Goal: Task Accomplishment & Management: Manage account settings

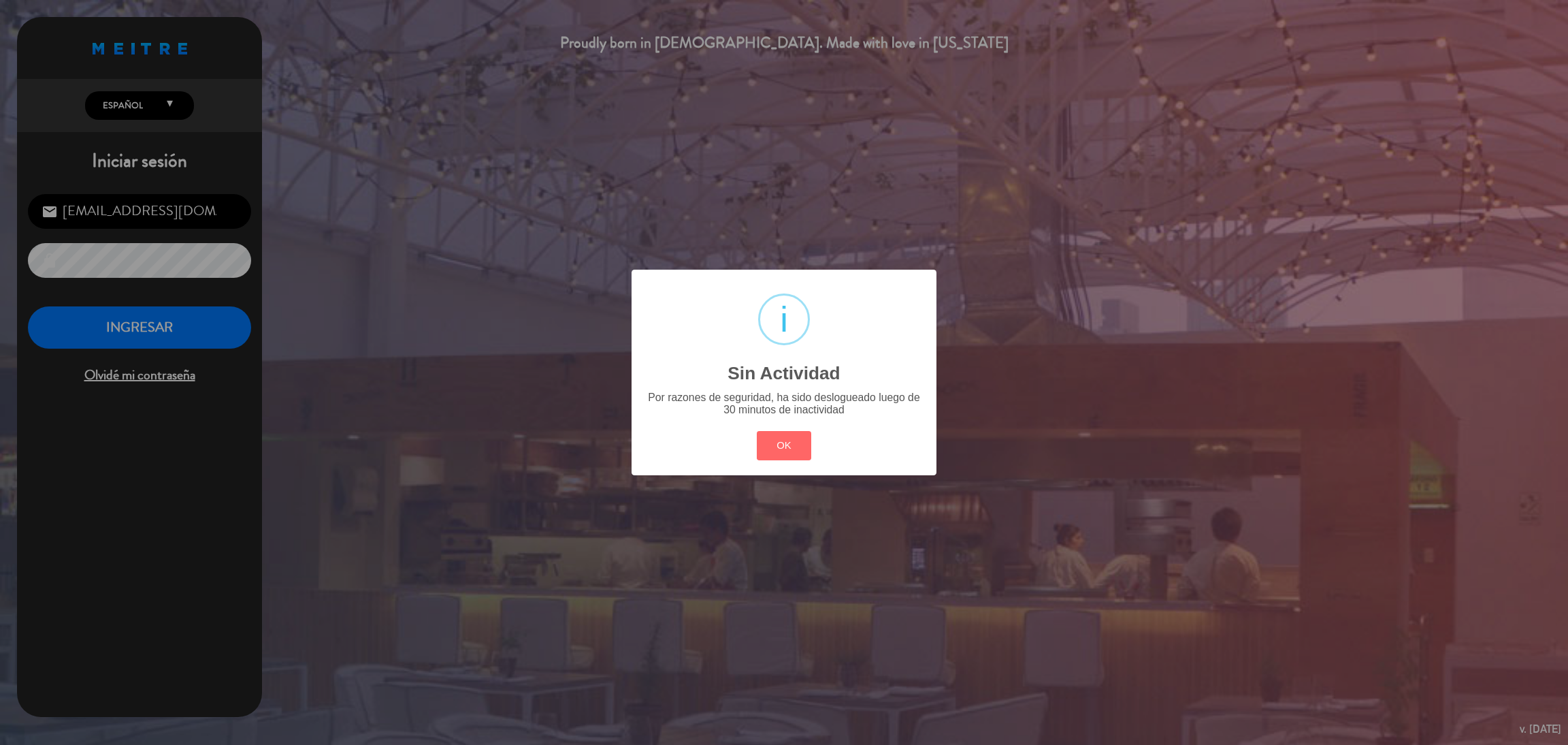
click at [757, 431] on button "OK" at bounding box center [784, 445] width 55 height 29
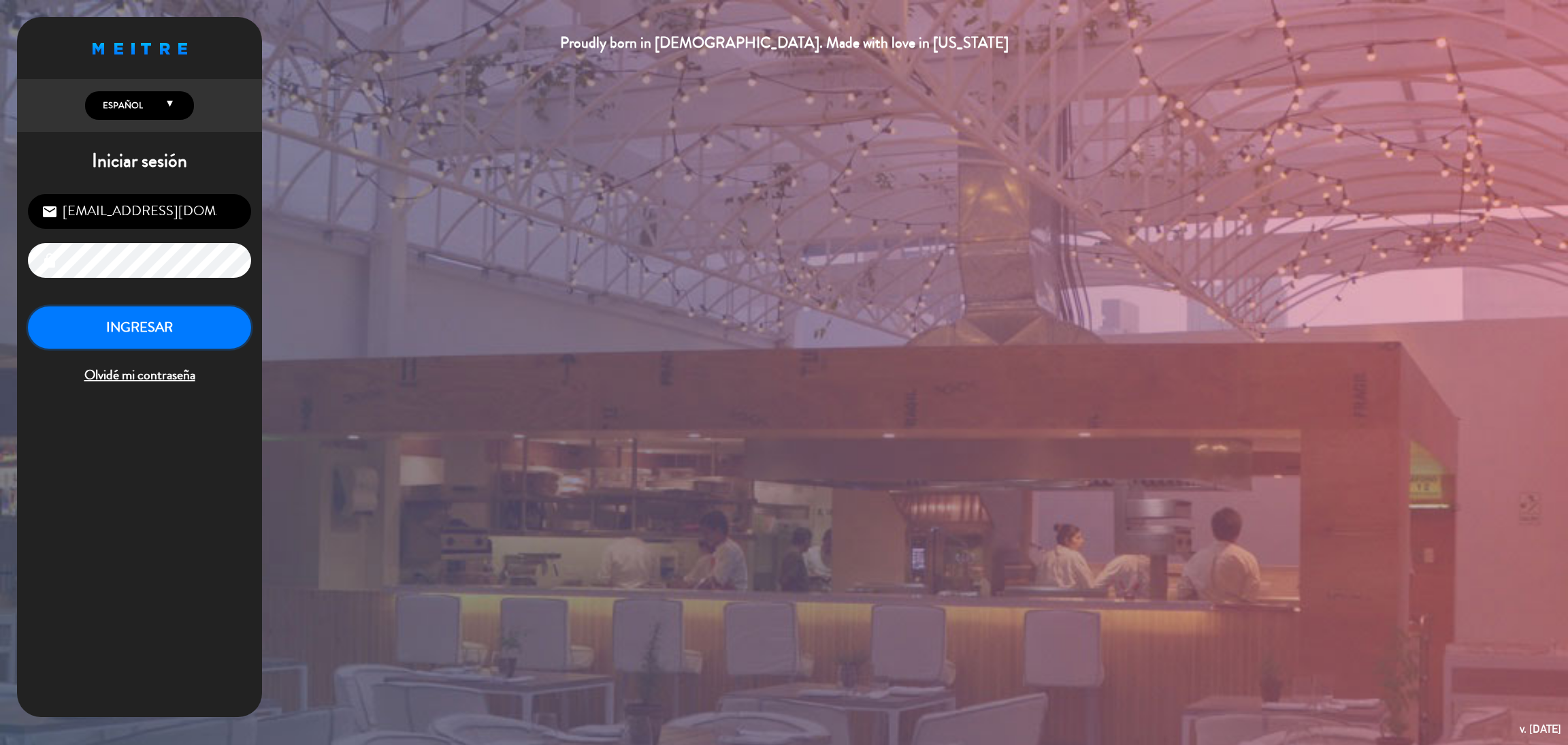
click at [198, 334] on button "INGRESAR" at bounding box center [139, 328] width 223 height 43
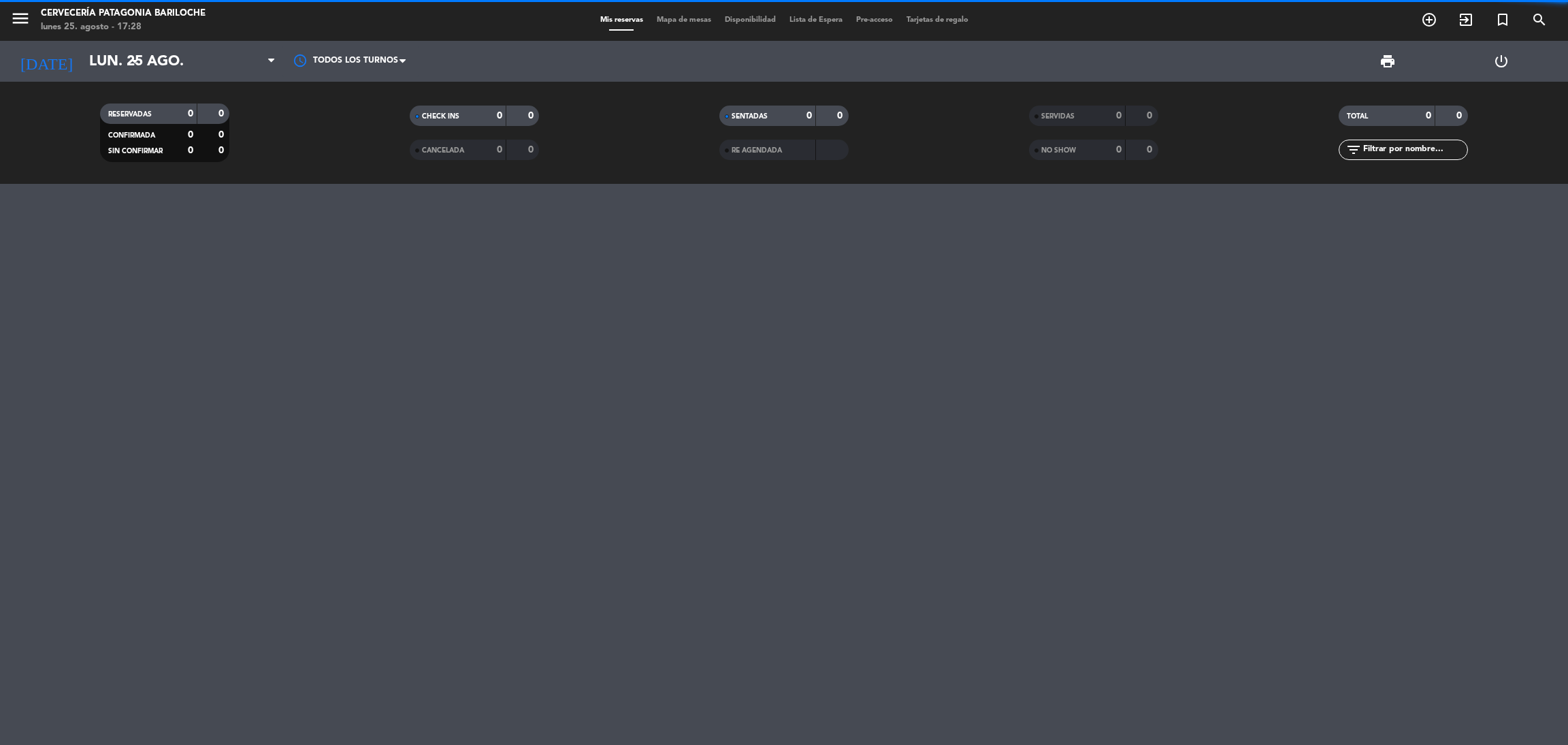
click at [664, 16] on span "Mapa de mesas" at bounding box center [683, 20] width 68 height 7
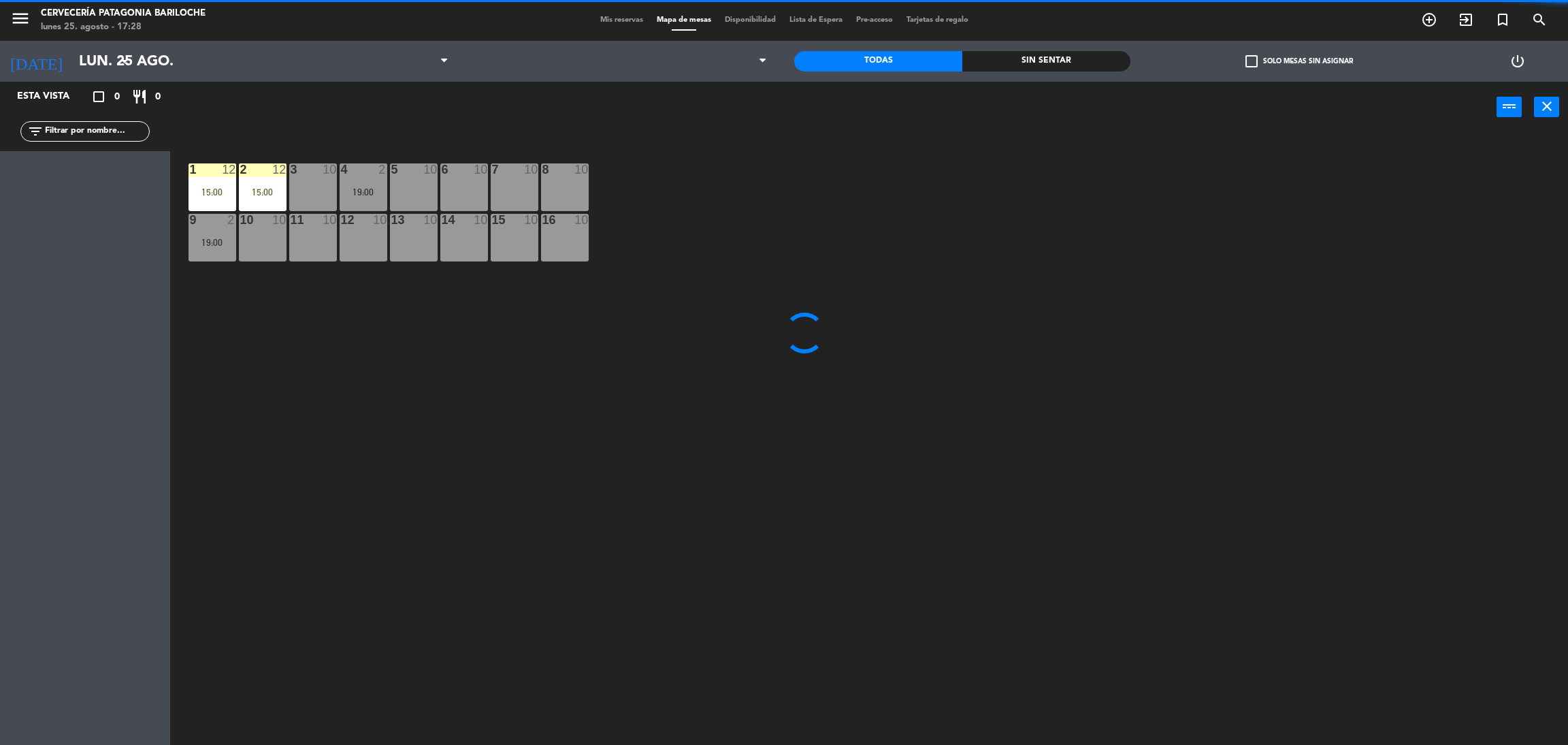
click at [105, 127] on input "text" at bounding box center [96, 131] width 106 height 15
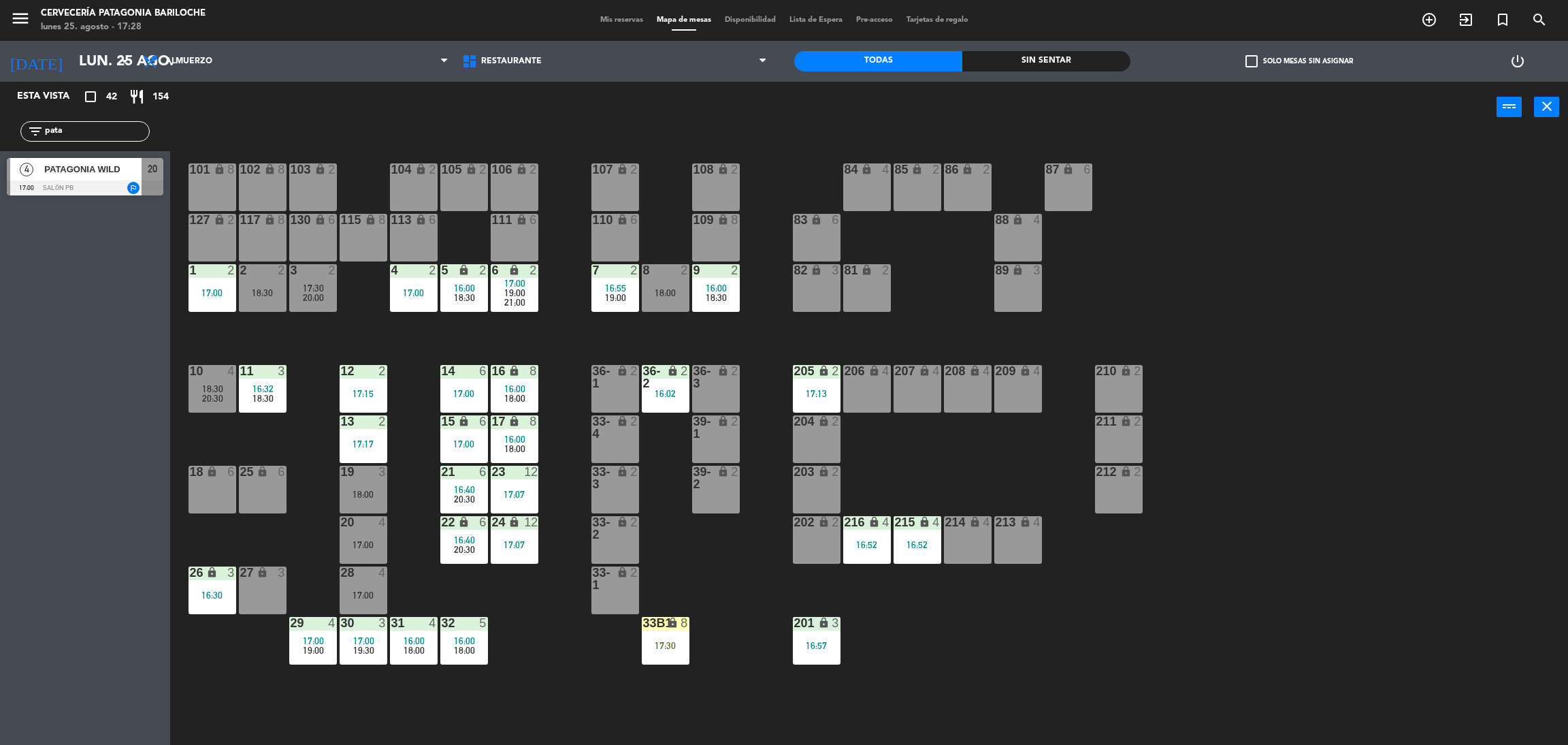
type input "pata"
click at [42, 418] on div "Esta vista crop_square 42 restaurant 154 filter_list pata 4 PATAGONIA WILD 17:0…" at bounding box center [85, 412] width 170 height 663
click at [91, 176] on div "PATAGONIA WILD" at bounding box center [92, 168] width 98 height 22
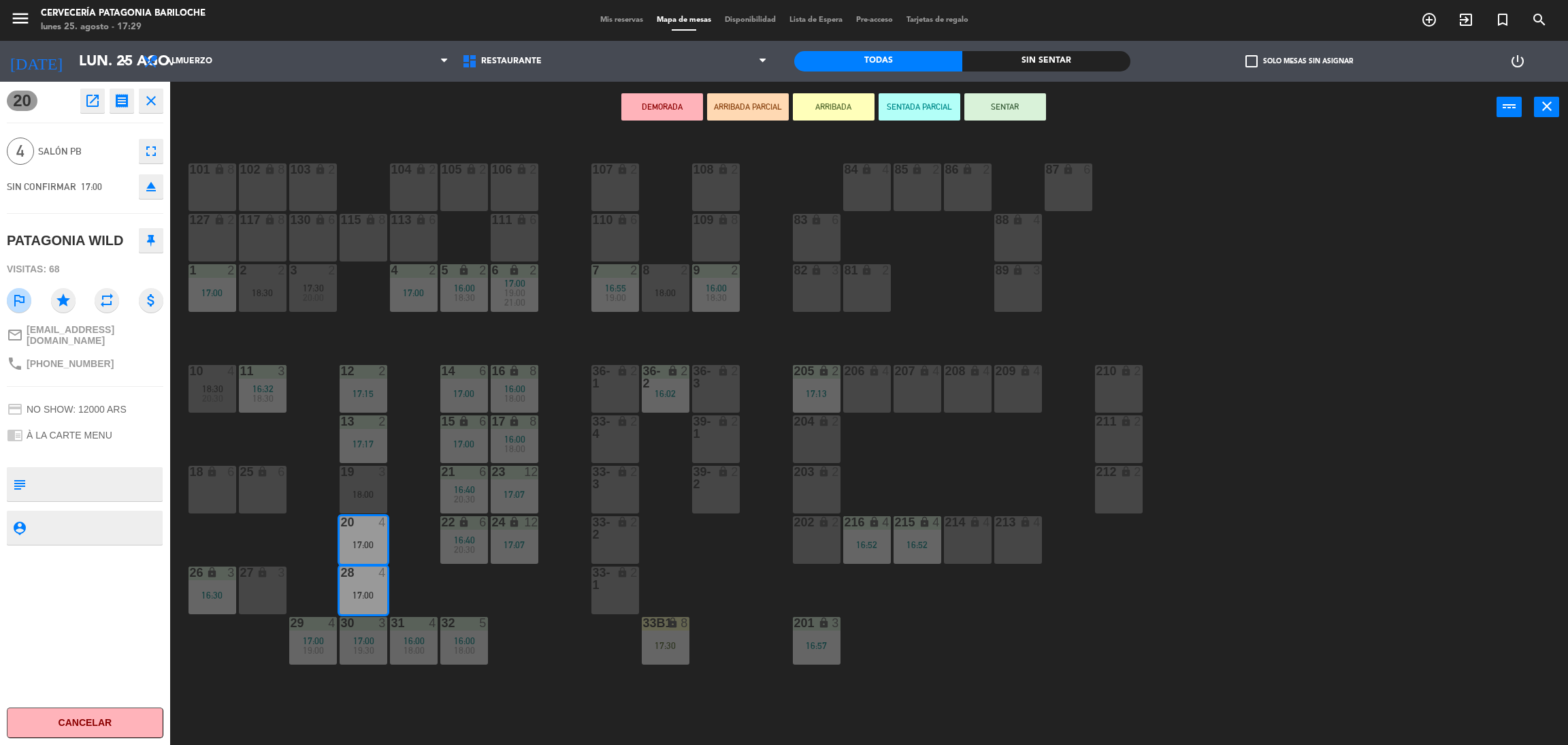
click at [846, 100] on button "ARRIBADA" at bounding box center [834, 107] width 81 height 27
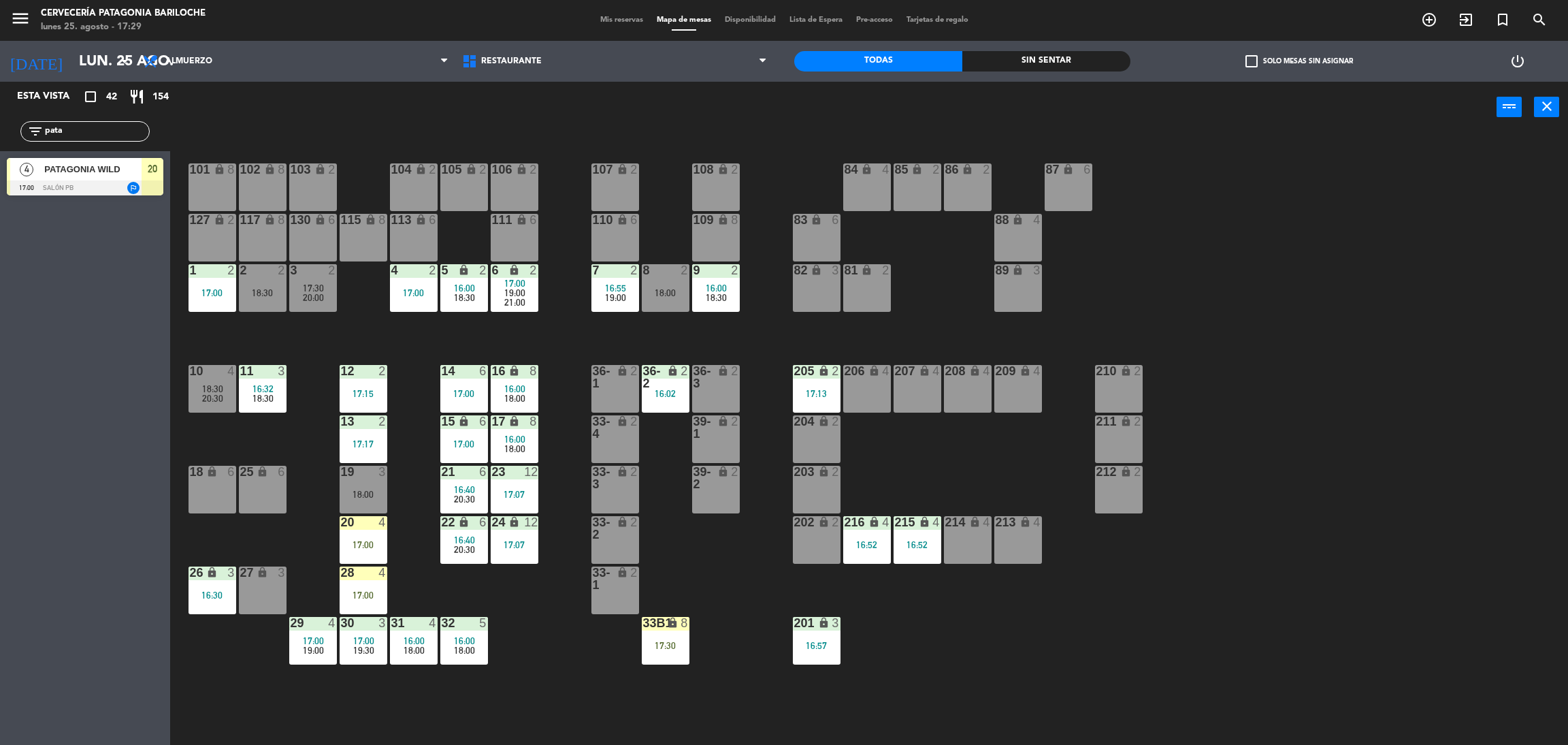
click at [119, 136] on input "pata" at bounding box center [96, 131] width 106 height 15
type input "rafa"
click at [87, 313] on div "Esta vista crop_square 42 restaurant 154 filter_list rafa 2 [PERSON_NAME] 17:30…" at bounding box center [85, 412] width 170 height 663
click at [101, 188] on div at bounding box center [85, 188] width 156 height 15
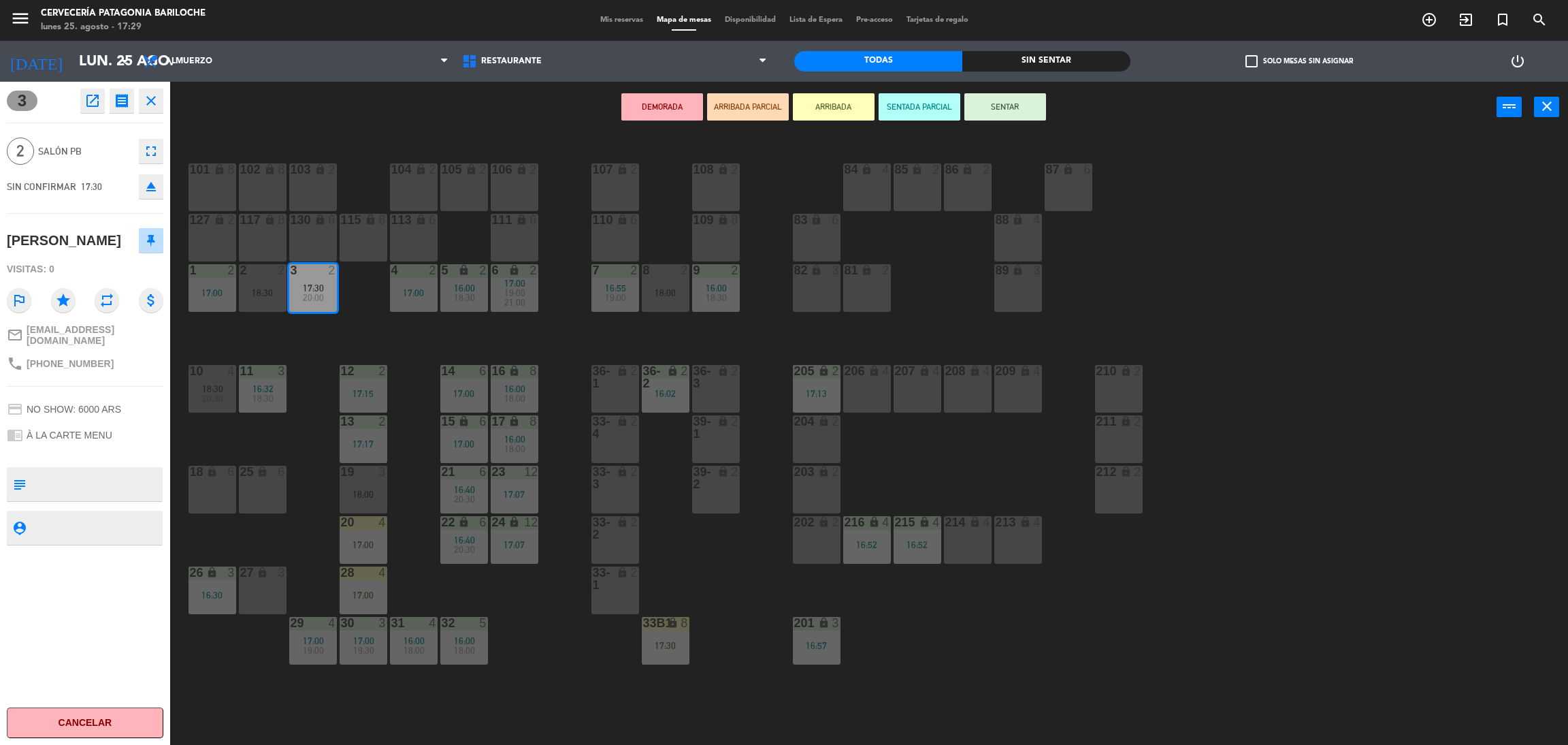
click at [818, 108] on button "ARRIBADA" at bounding box center [834, 107] width 81 height 27
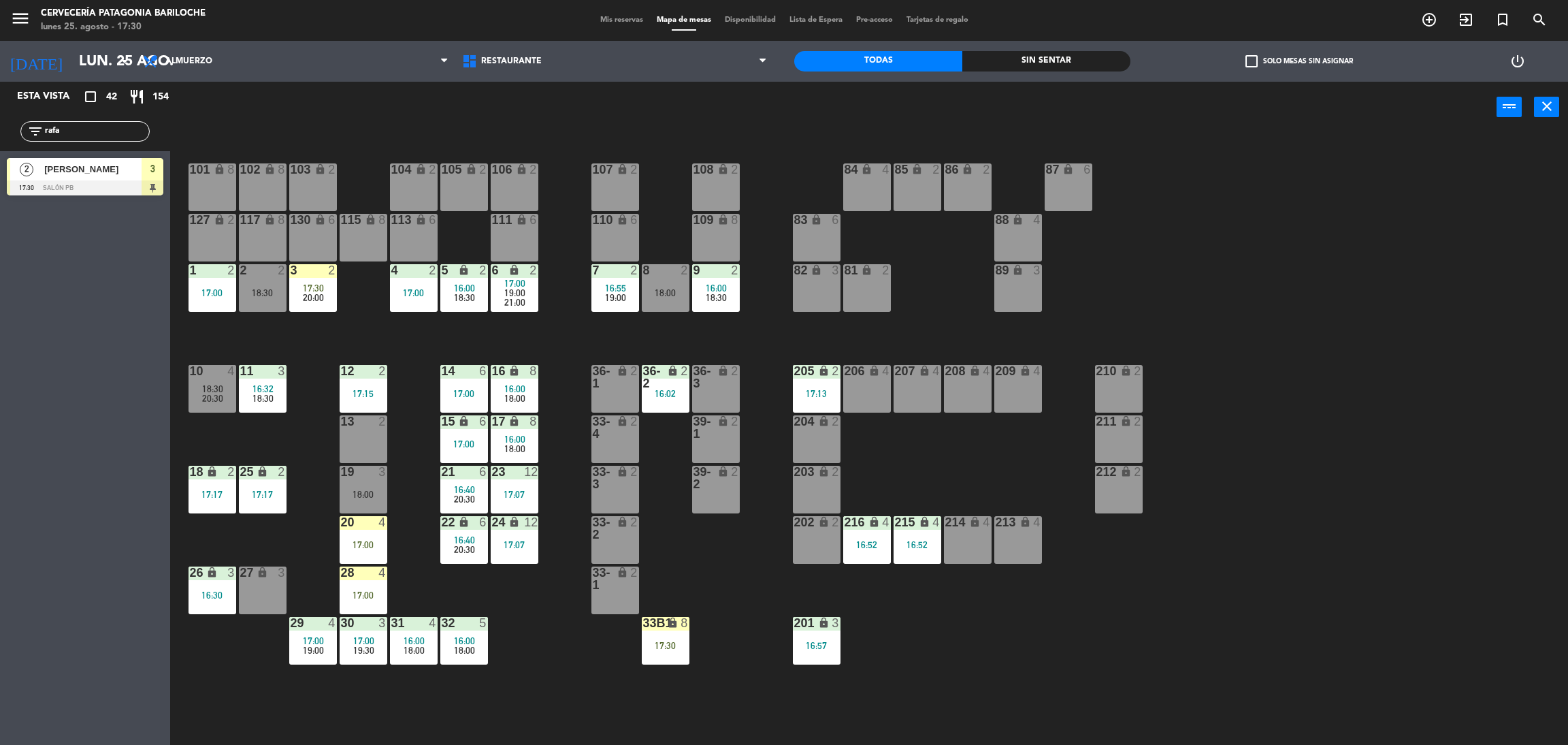
click at [107, 267] on div "Esta vista crop_square 42 restaurant 154 filter_list rafa 2 [PERSON_NAME] 17:30…" at bounding box center [85, 412] width 170 height 663
click at [263, 534] on div "101 lock 8 102 lock 8 104 lock 2 105 lock 2 106 lock 2 103 lock 2 107 lock 2 10…" at bounding box center [877, 445] width 1383 height 612
click at [108, 135] on input "rafa" at bounding box center [96, 131] width 106 height 15
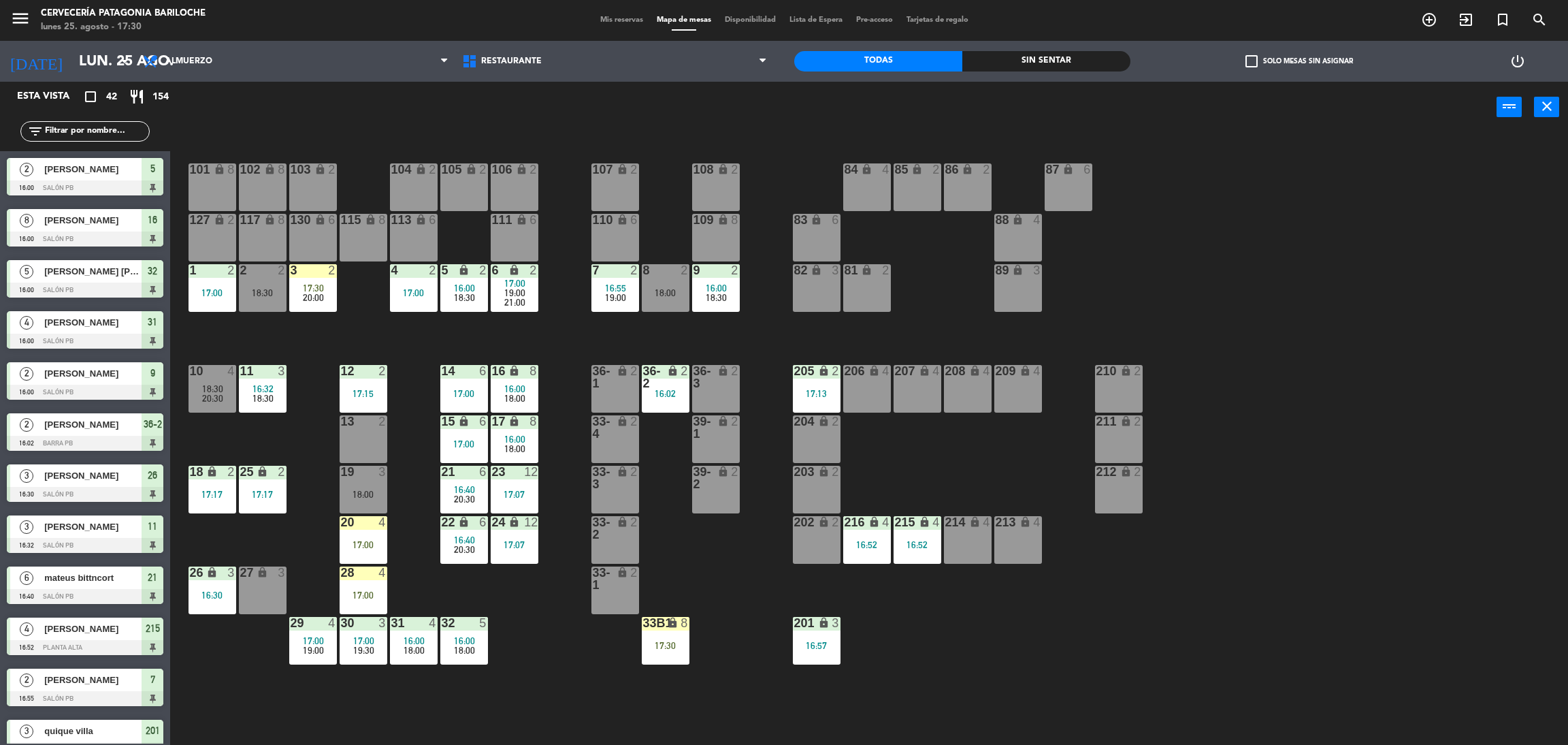
click at [1027, 58] on div "Sin sentar" at bounding box center [1047, 61] width 168 height 21
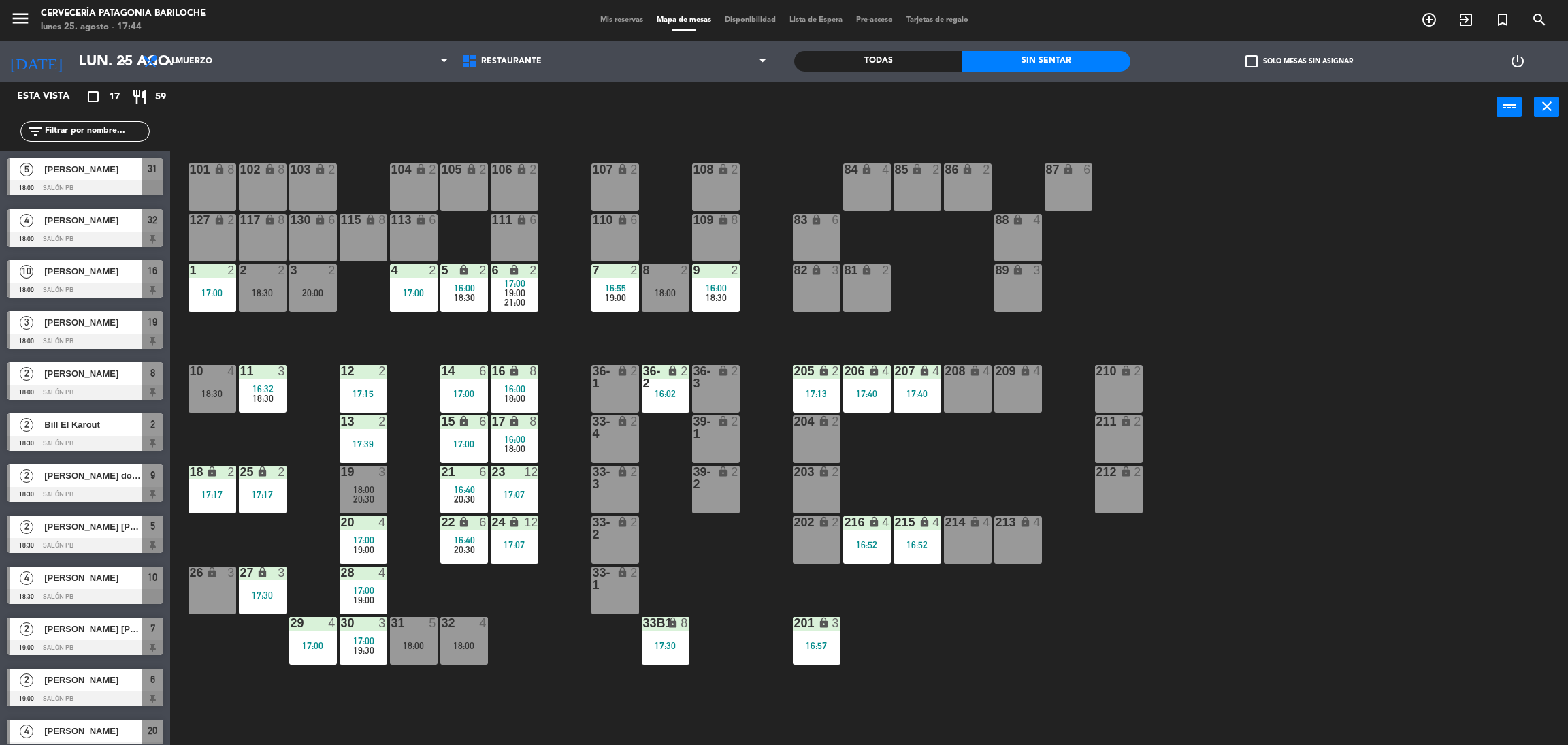
click at [126, 133] on input "text" at bounding box center [96, 131] width 106 height 15
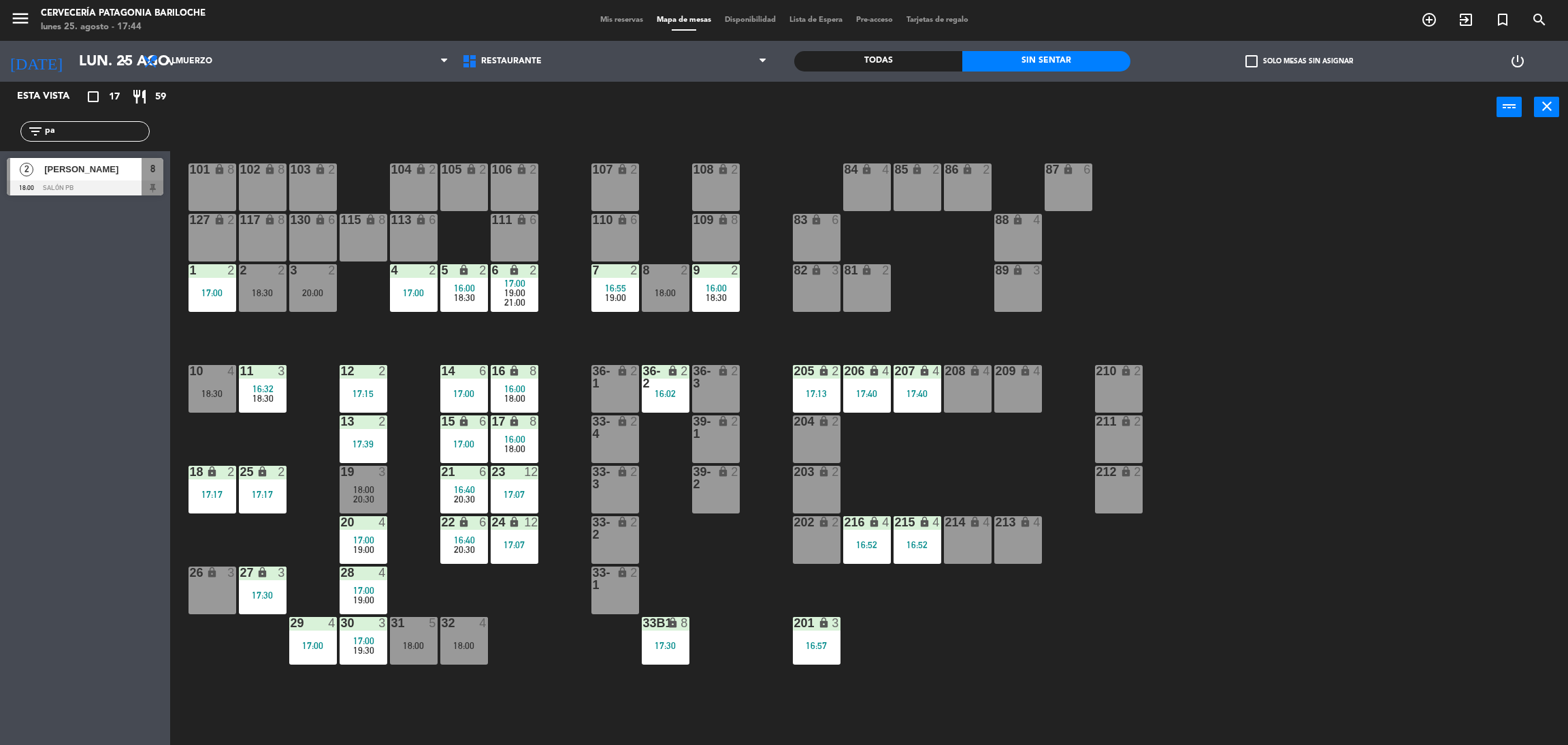
type input "pa"
click at [13, 261] on div "Esta vista crop_square 17 restaurant 59 filter_list pa 2 [PERSON_NAME] 18:00 SA…" at bounding box center [85, 412] width 170 height 663
click at [93, 181] on div at bounding box center [85, 188] width 156 height 15
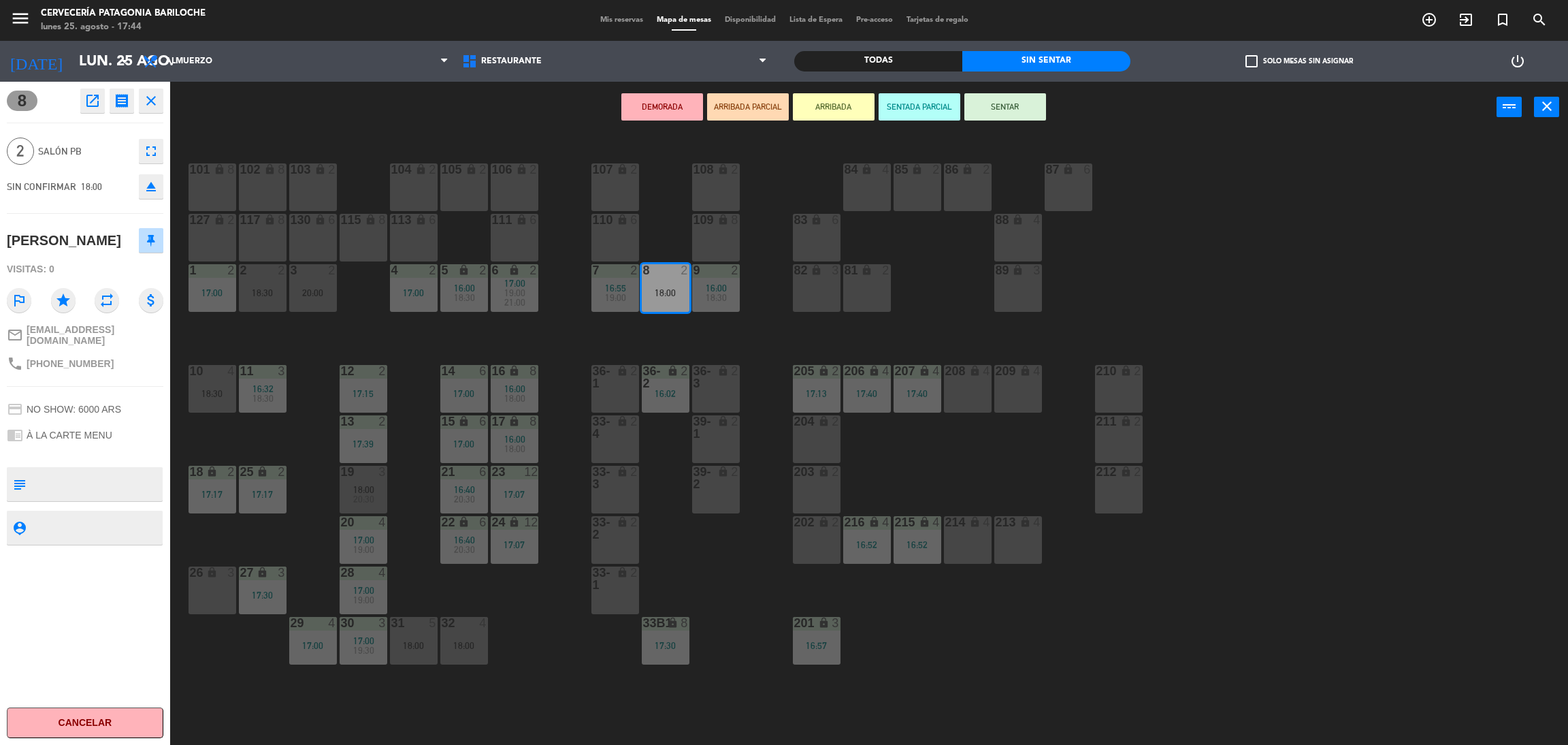
click at [832, 110] on button "ARRIBADA" at bounding box center [834, 107] width 81 height 27
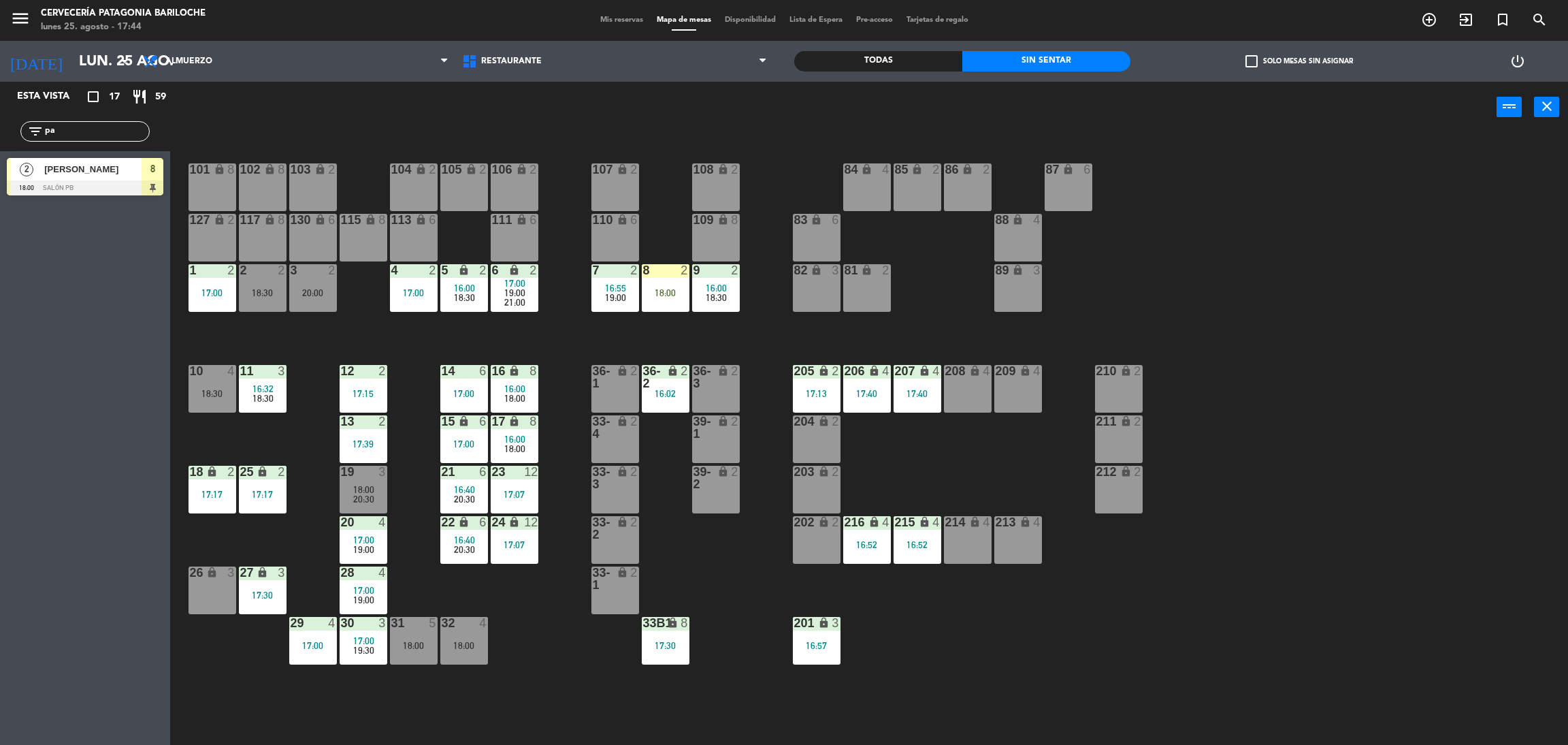
click at [97, 133] on input "pa" at bounding box center [96, 131] width 106 height 15
type input "da"
click at [36, 253] on div "Esta vista crop_square 17 restaurant 59 filter_list da 2 [PERSON_NAME] [PERSON_…" at bounding box center [85, 412] width 170 height 663
click at [89, 124] on input "da" at bounding box center [96, 131] width 106 height 15
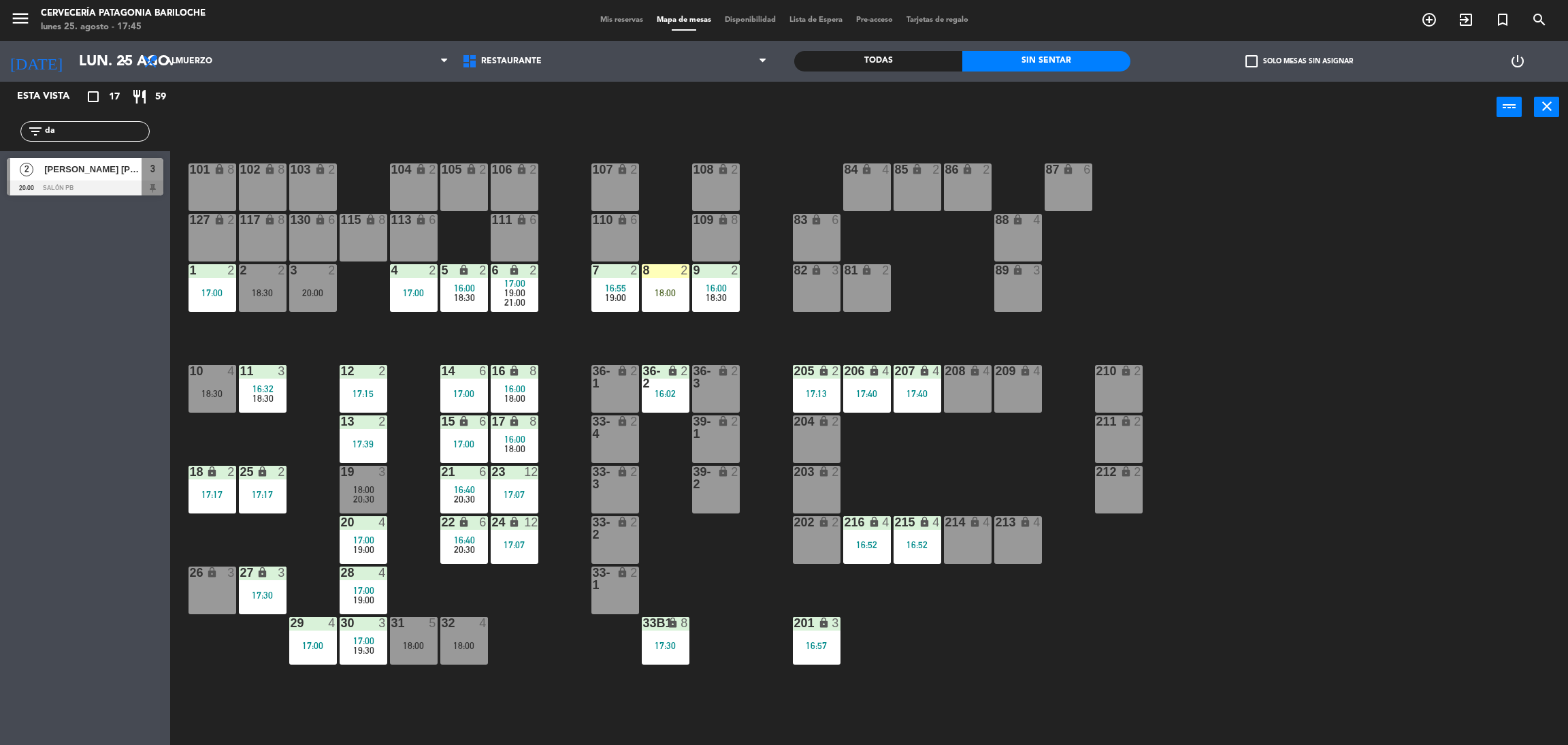
click at [89, 124] on input "da" at bounding box center [96, 131] width 106 height 15
type input "rui"
click at [85, 177] on div "[PERSON_NAME]" at bounding box center [92, 168] width 98 height 22
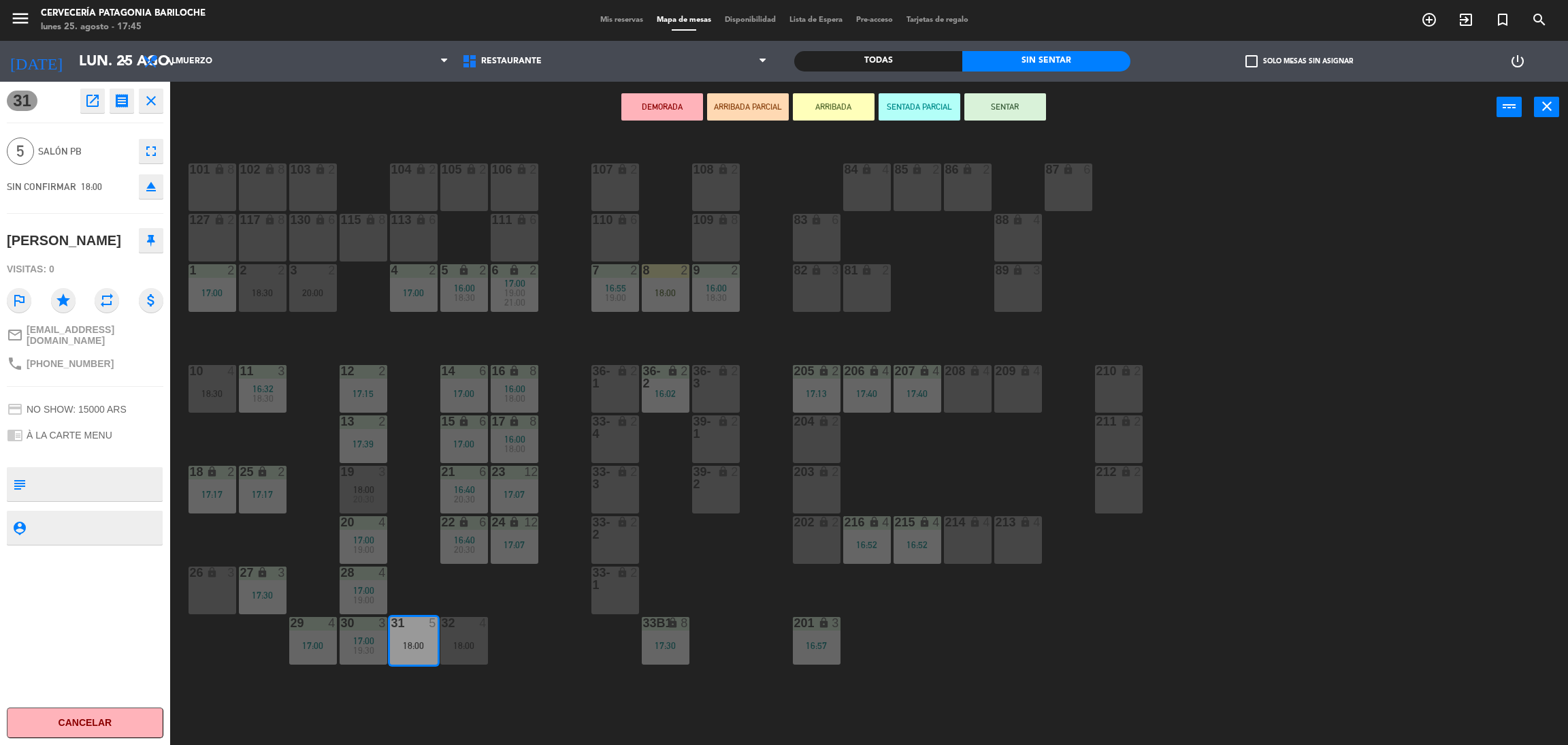
click at [852, 102] on button "ARRIBADA" at bounding box center [834, 107] width 81 height 27
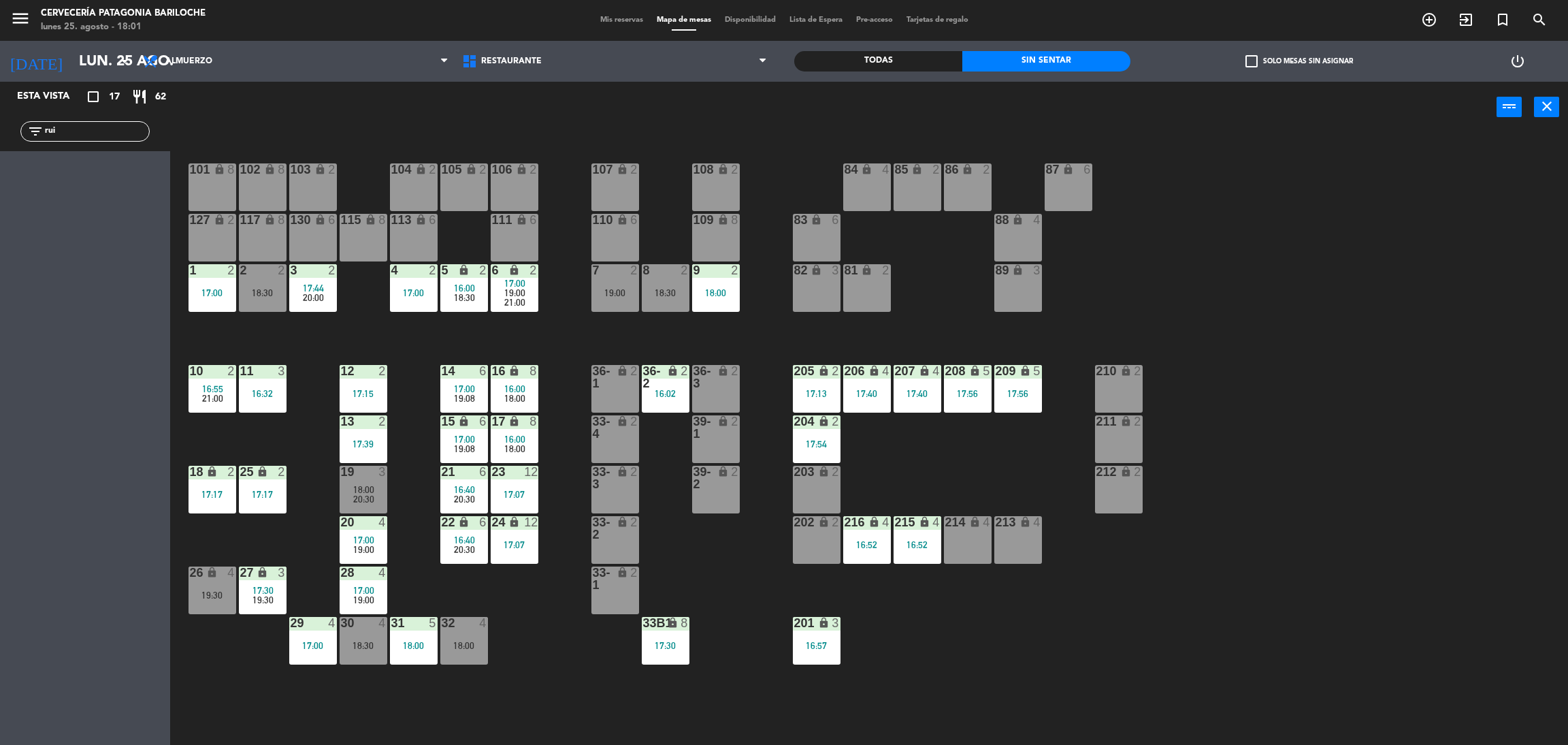
drag, startPoint x: 127, startPoint y: 120, endPoint x: 123, endPoint y: 143, distance: 23.3
click at [123, 143] on div "filter_list rui" at bounding box center [85, 131] width 170 height 39
click at [96, 126] on input "rui" at bounding box center [96, 131] width 106 height 15
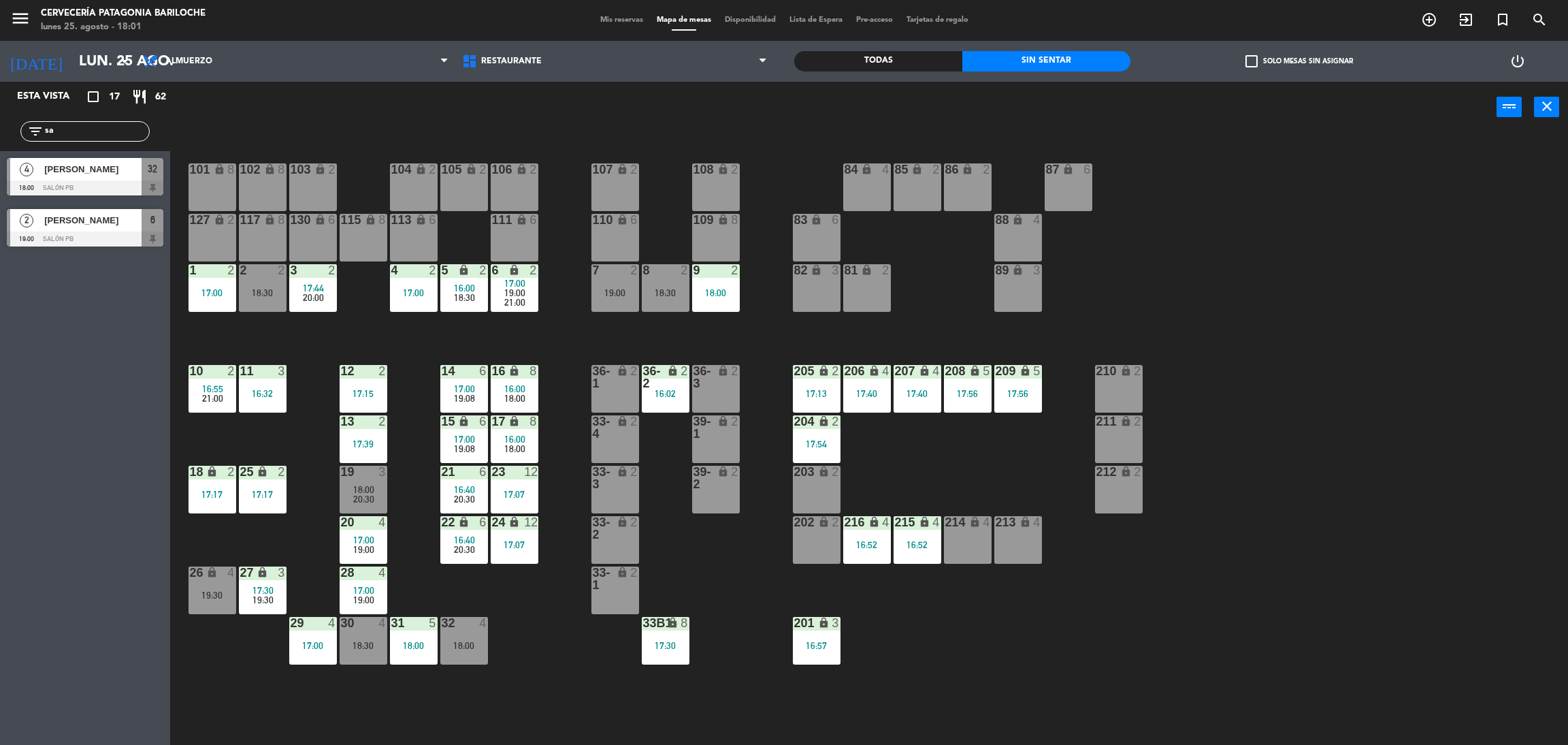
type input "sa"
click at [59, 268] on div "Esta vista crop_square 17 restaurant 62 filter_list sa 4 [PERSON_NAME] 18:00 SA…" at bounding box center [85, 412] width 170 height 663
click at [107, 181] on div at bounding box center [85, 188] width 156 height 15
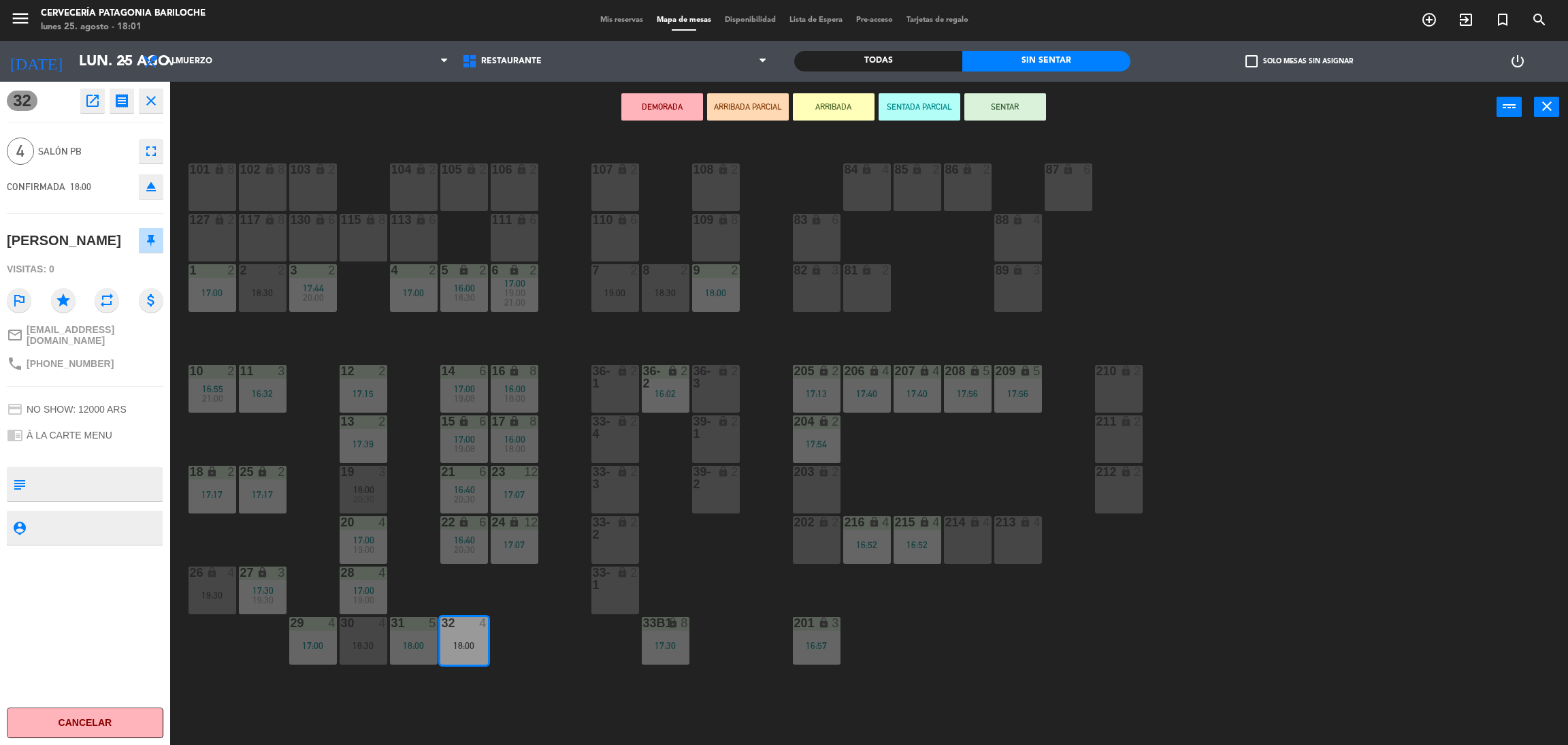
click at [852, 108] on button "ARRIBADA" at bounding box center [834, 107] width 81 height 27
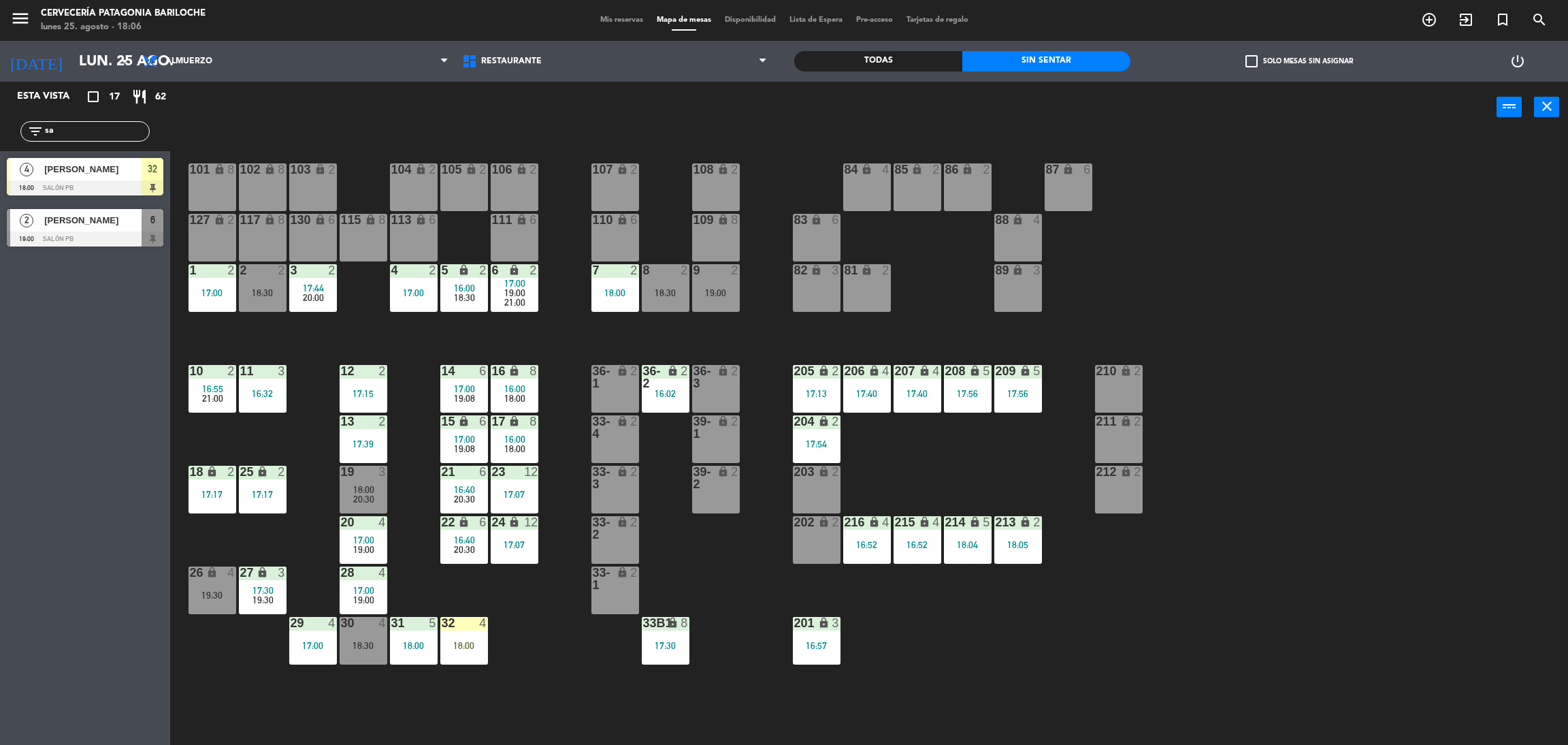
click at [71, 126] on input "sa" at bounding box center [96, 131] width 106 height 15
type input "nic"
click at [82, 370] on div "Esta vista crop_square 17 restaurant 62 filter_list nic 2 [PERSON_NAME] [PERSON…" at bounding box center [85, 412] width 170 height 663
click at [76, 238] on div at bounding box center [85, 238] width 156 height 15
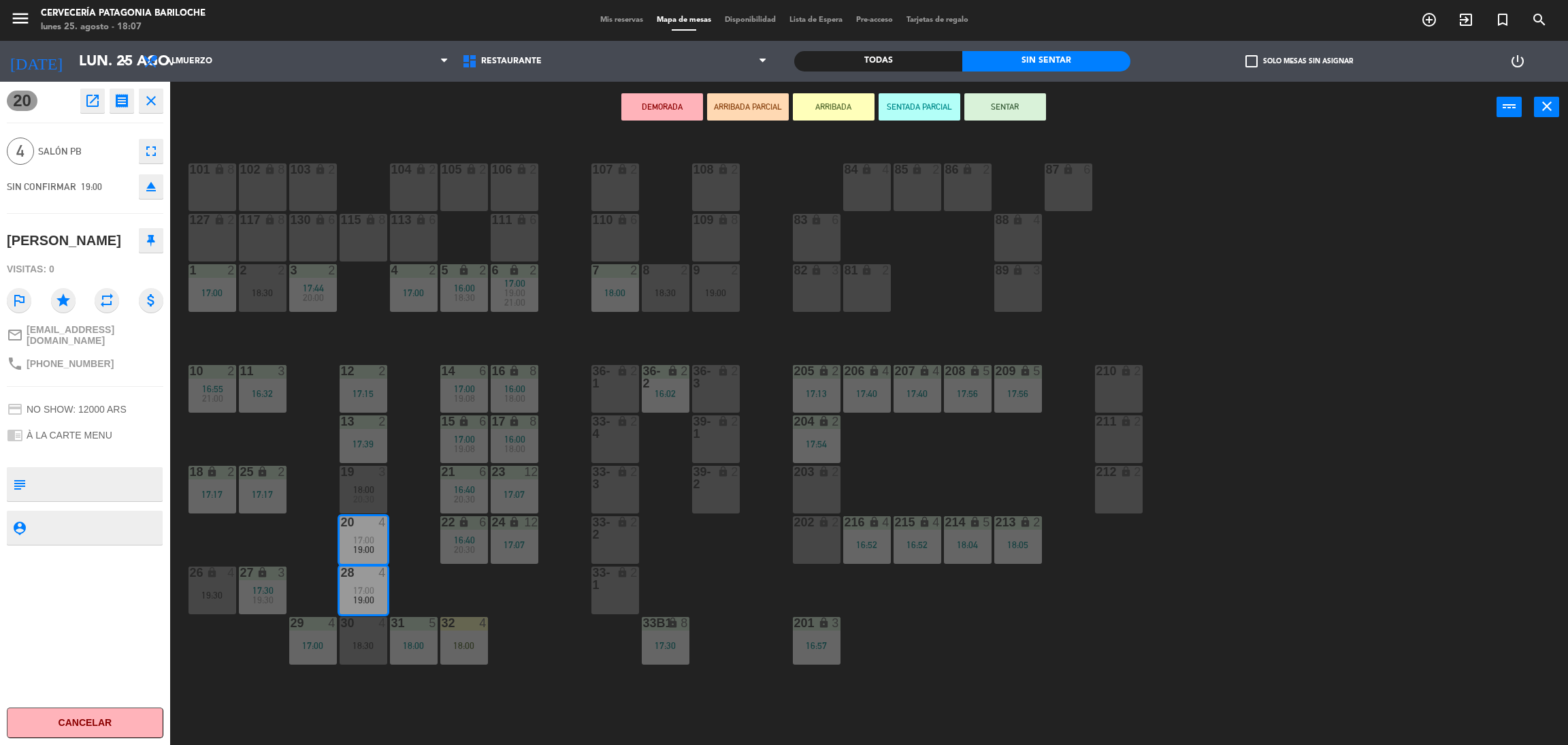
click at [838, 116] on button "ARRIBADA" at bounding box center [834, 107] width 81 height 27
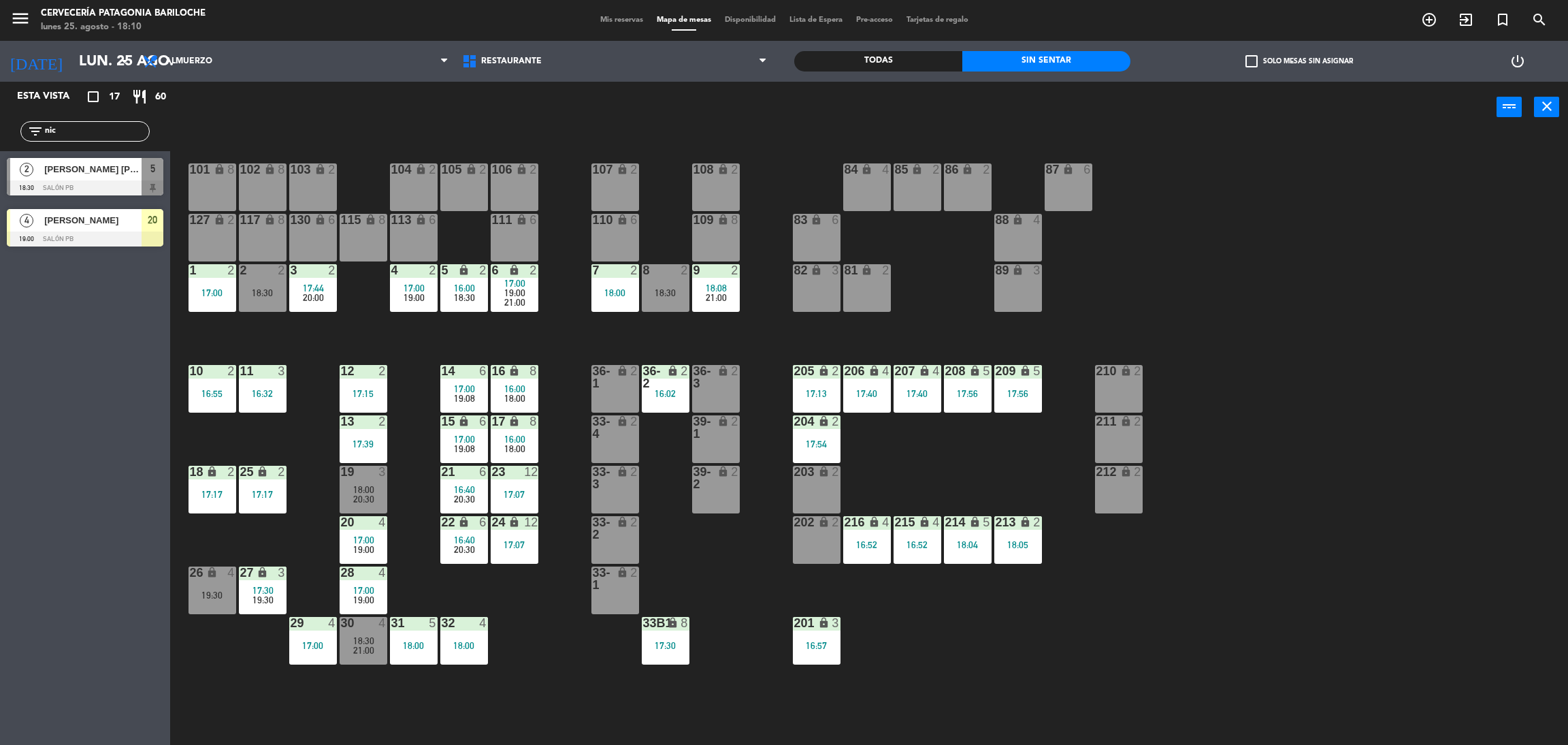
click at [122, 135] on input "nic" at bounding box center [96, 131] width 106 height 15
type input "ja"
click at [26, 270] on div "Esta vista crop_square 17 restaurant 60 filter_list ja 3 [PERSON_NAME] 18:00 SA…" at bounding box center [85, 412] width 170 height 663
click at [77, 178] on div "[PERSON_NAME]" at bounding box center [92, 168] width 98 height 22
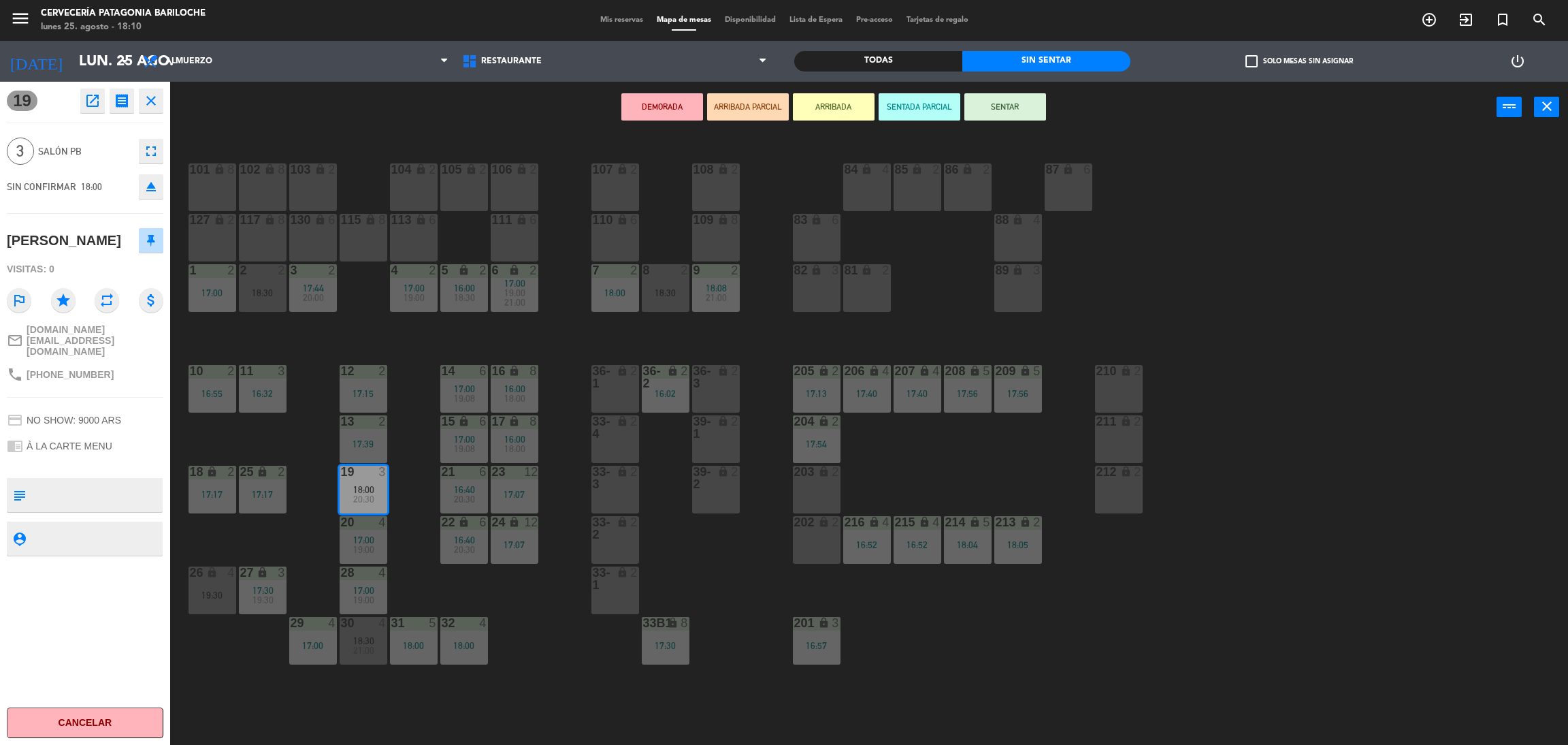
click at [840, 104] on button "ARRIBADA" at bounding box center [834, 107] width 81 height 27
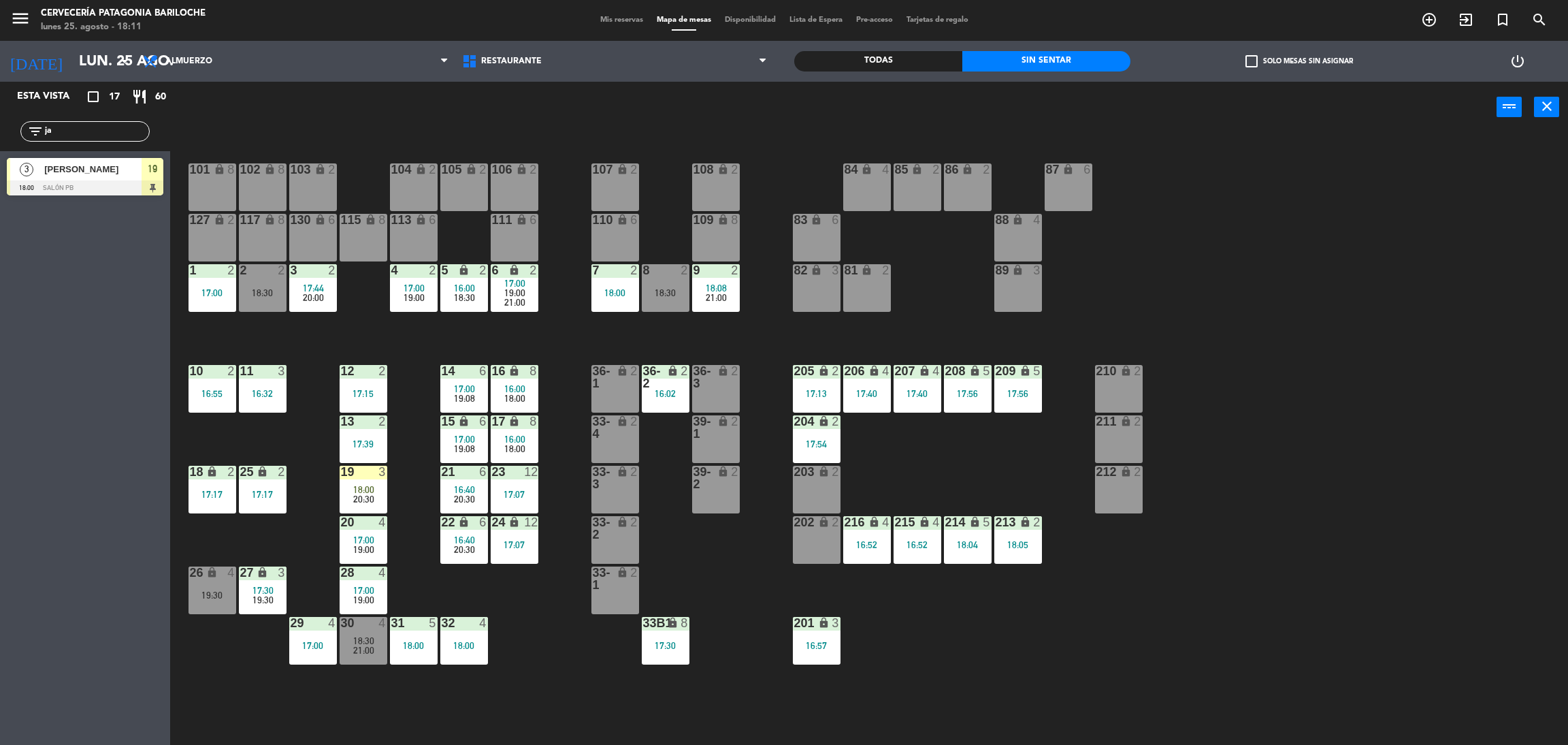
click at [42, 230] on div "Esta vista crop_square 17 restaurant 60 filter_list ja 3 [PERSON_NAME] 18:00 SA…" at bounding box center [85, 412] width 170 height 663
click at [126, 128] on input "ja" at bounding box center [96, 131] width 106 height 15
type input "bi"
click at [113, 348] on div "Esta vista crop_square 17 restaurant 60 filter_list bi 2 Bill El Karout 18:30 S…" at bounding box center [85, 412] width 170 height 663
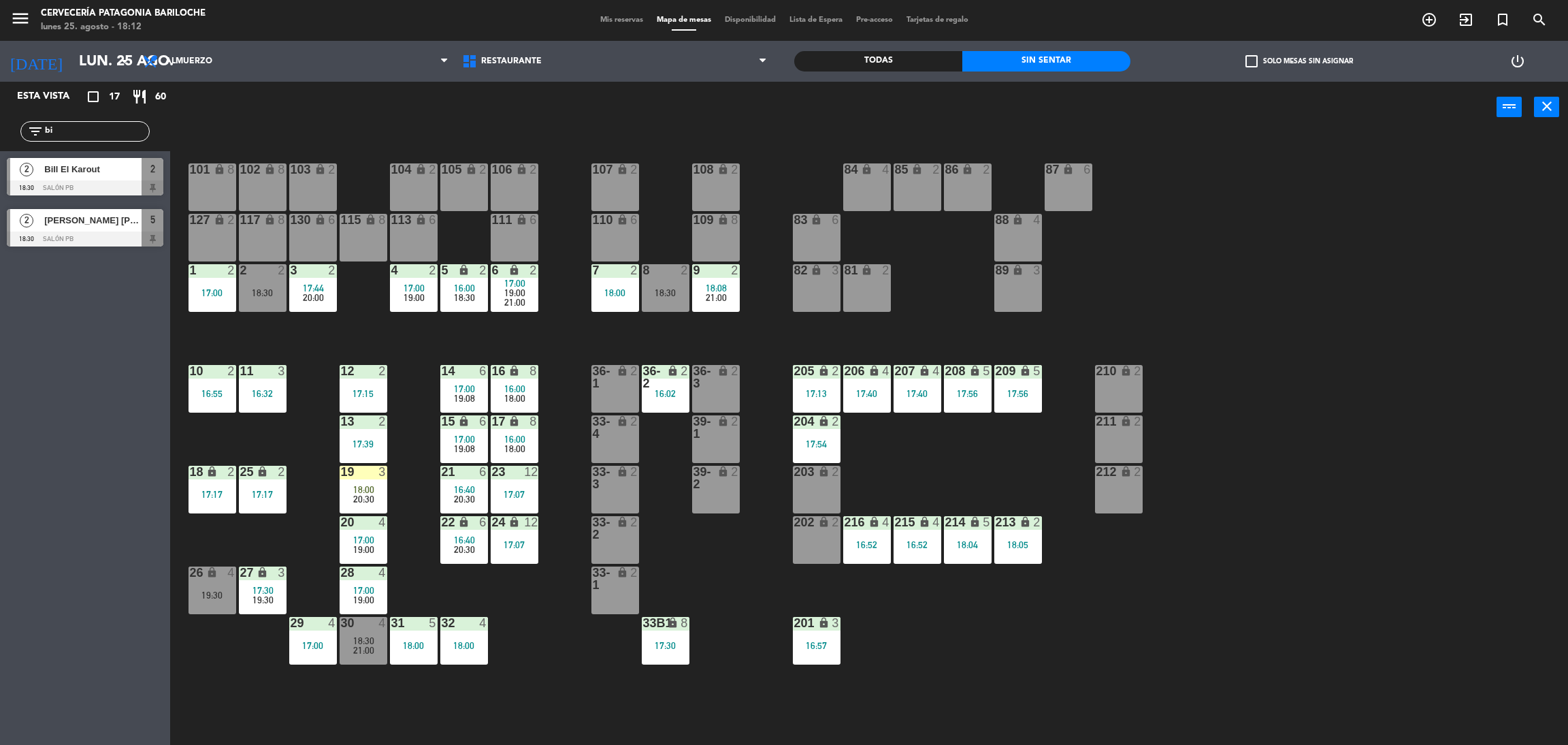
click at [105, 184] on div at bounding box center [85, 188] width 156 height 15
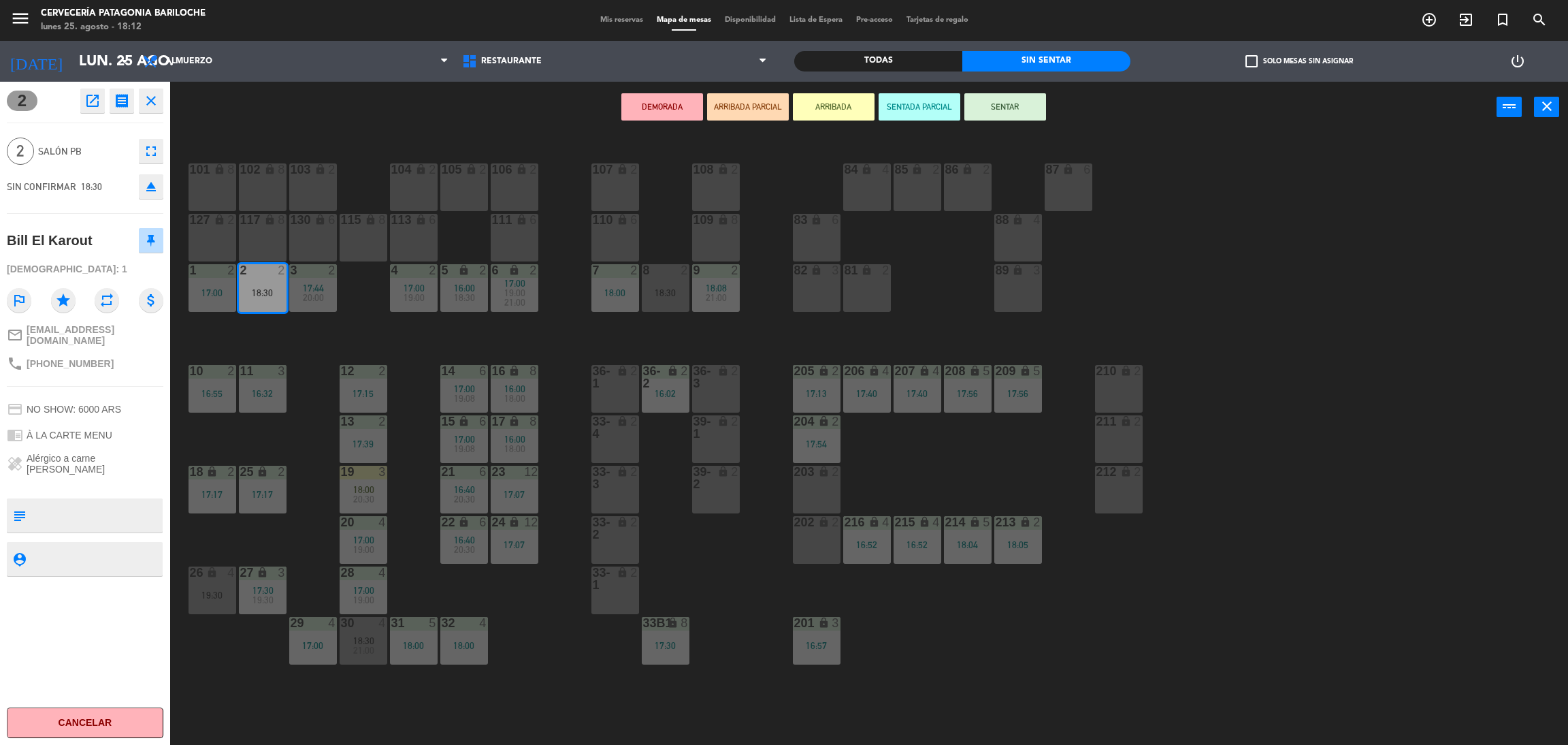
click at [843, 108] on button "ARRIBADA" at bounding box center [834, 107] width 81 height 27
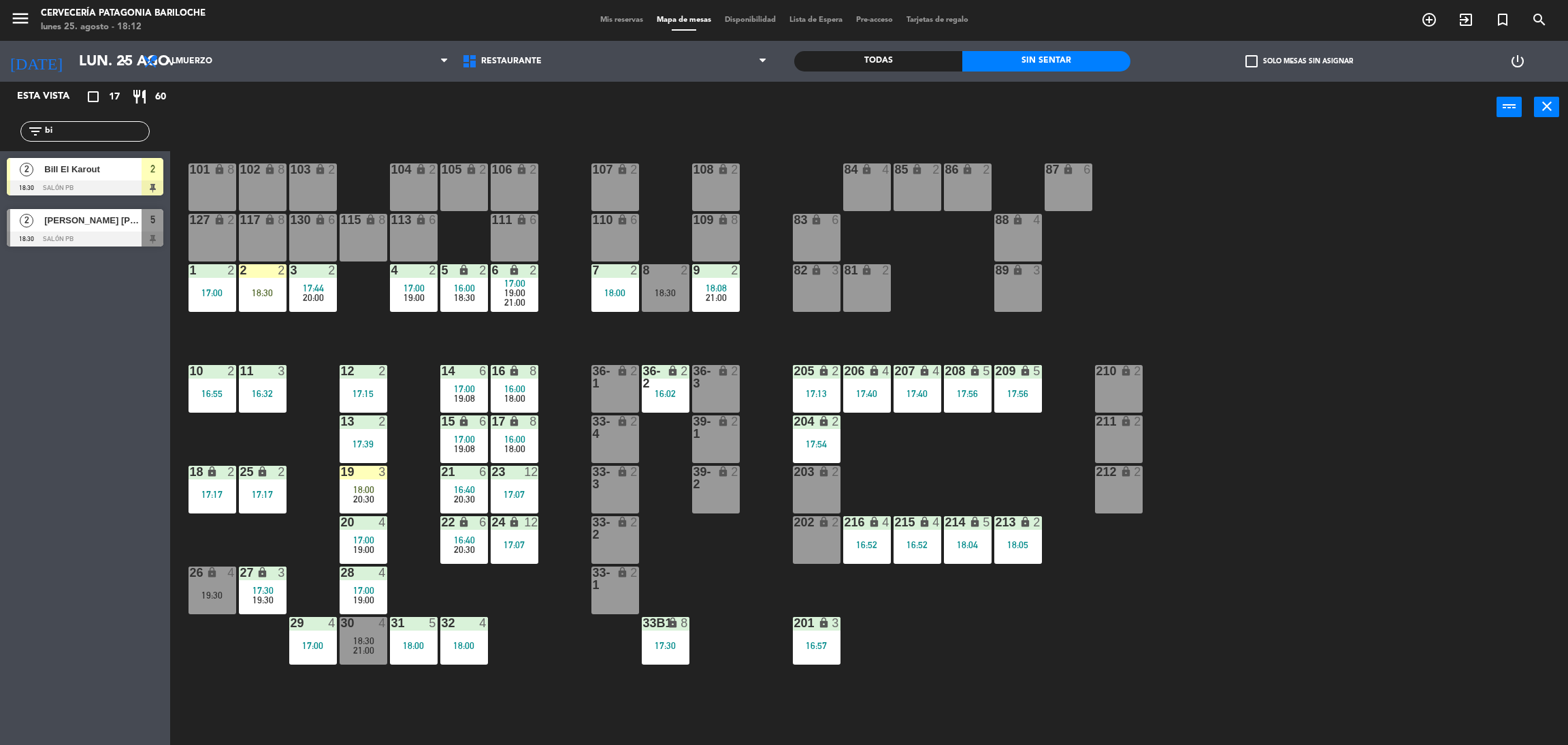
click at [103, 125] on input "bi" at bounding box center [96, 131] width 106 height 15
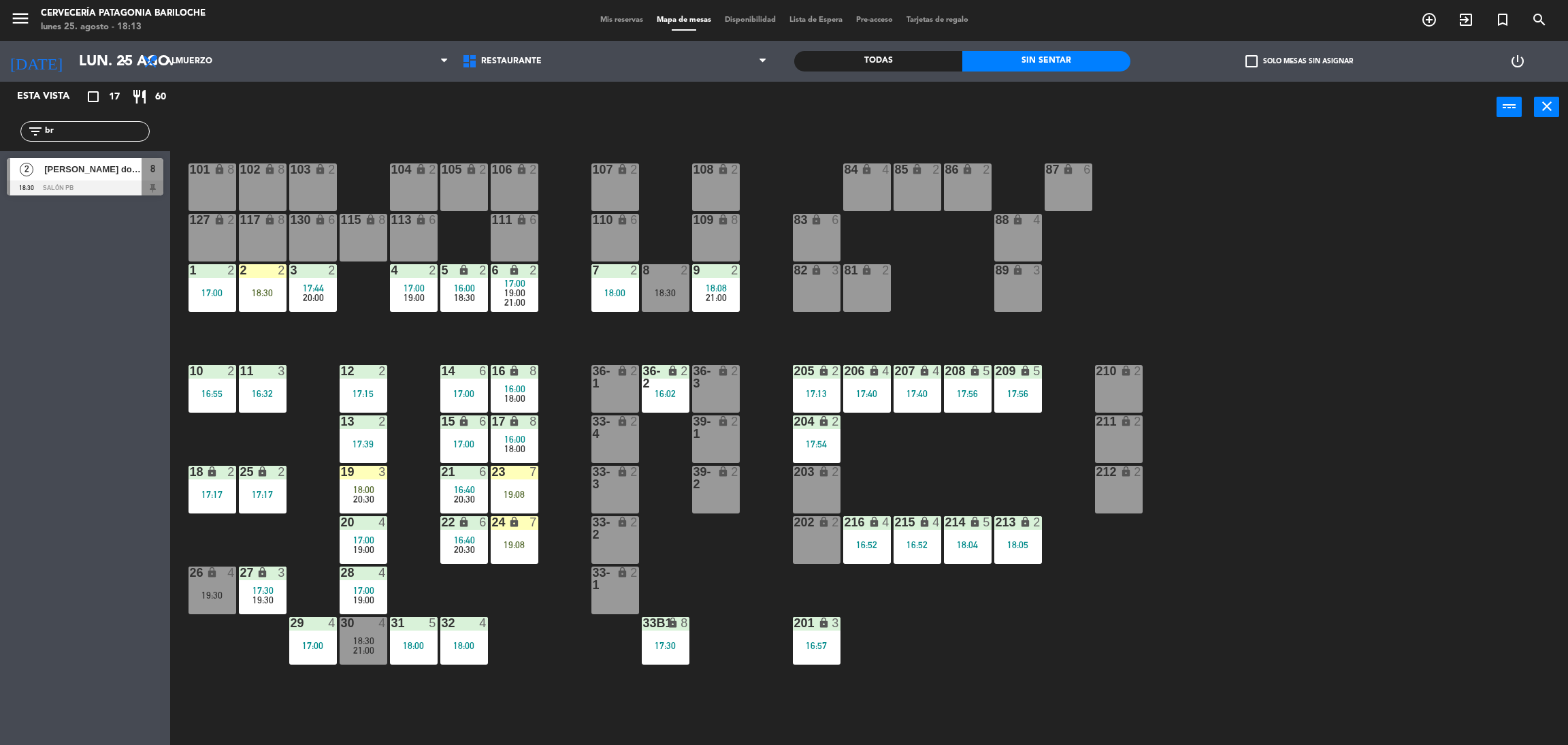
type input "br"
click at [58, 249] on div "Esta vista crop_square 17 restaurant 60 filter_list br 2 [PERSON_NAME] do [PERS…" at bounding box center [85, 412] width 170 height 663
click at [93, 189] on div at bounding box center [85, 188] width 156 height 15
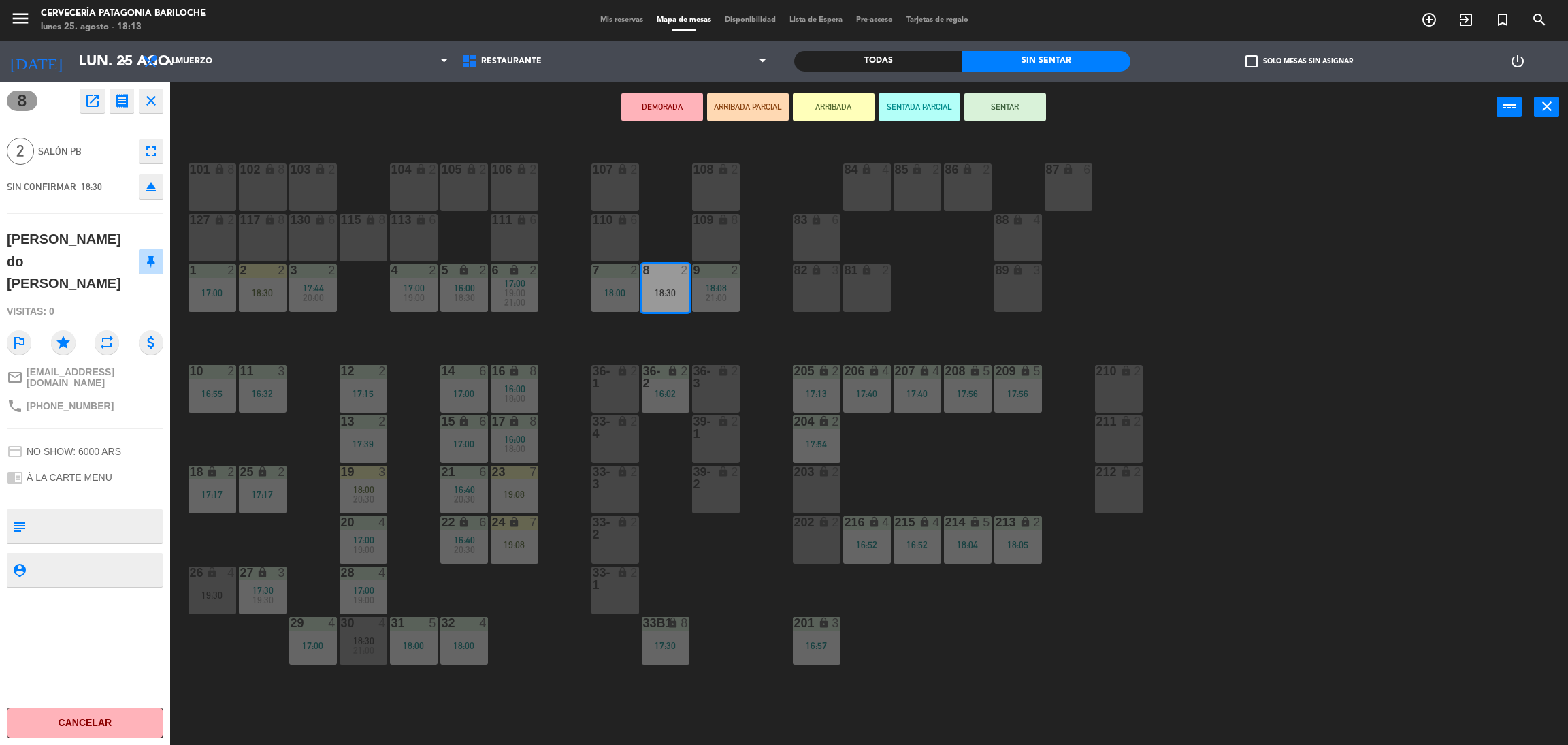
click at [831, 106] on button "ARRIBADA" at bounding box center [834, 107] width 81 height 27
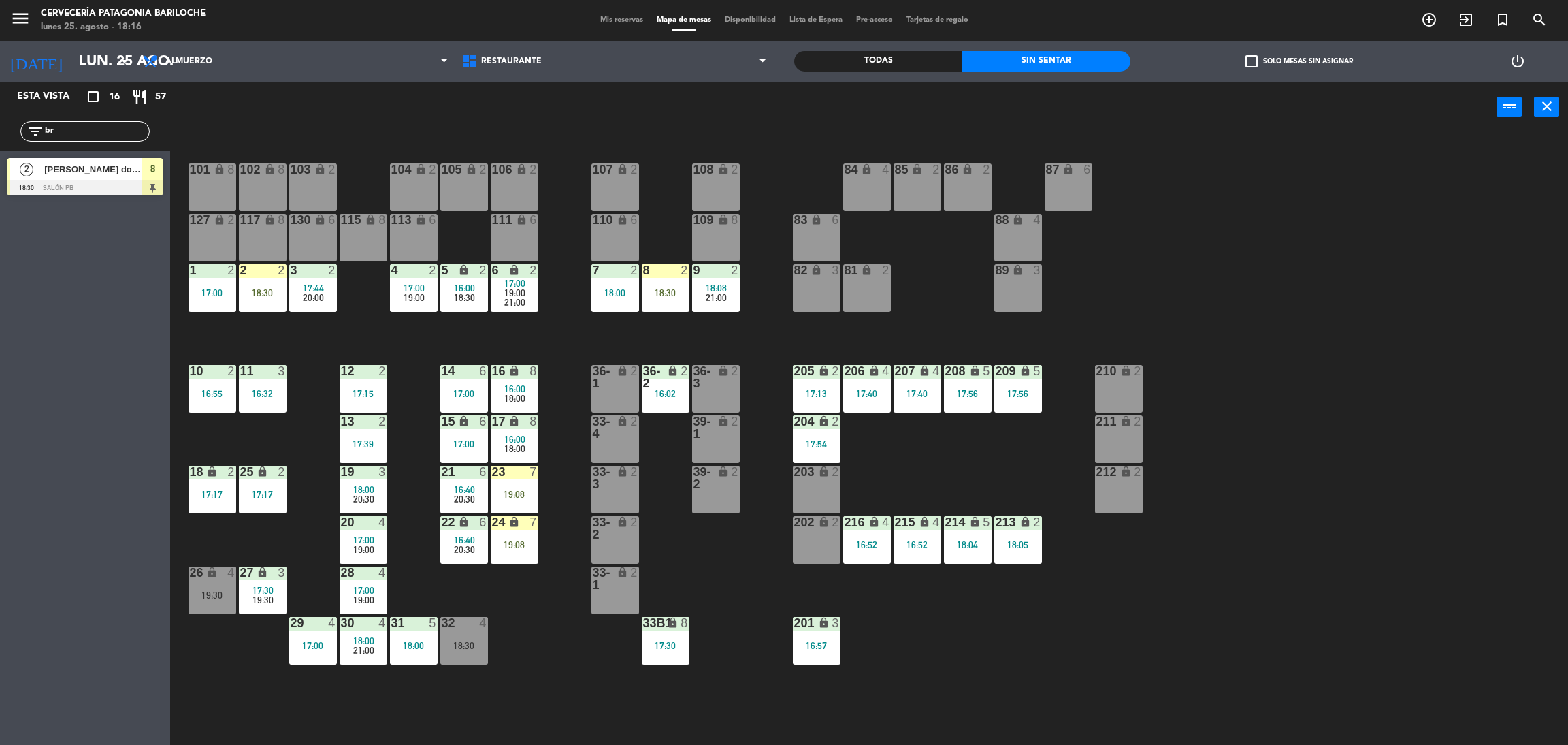
click at [68, 132] on input "br" at bounding box center [96, 131] width 106 height 15
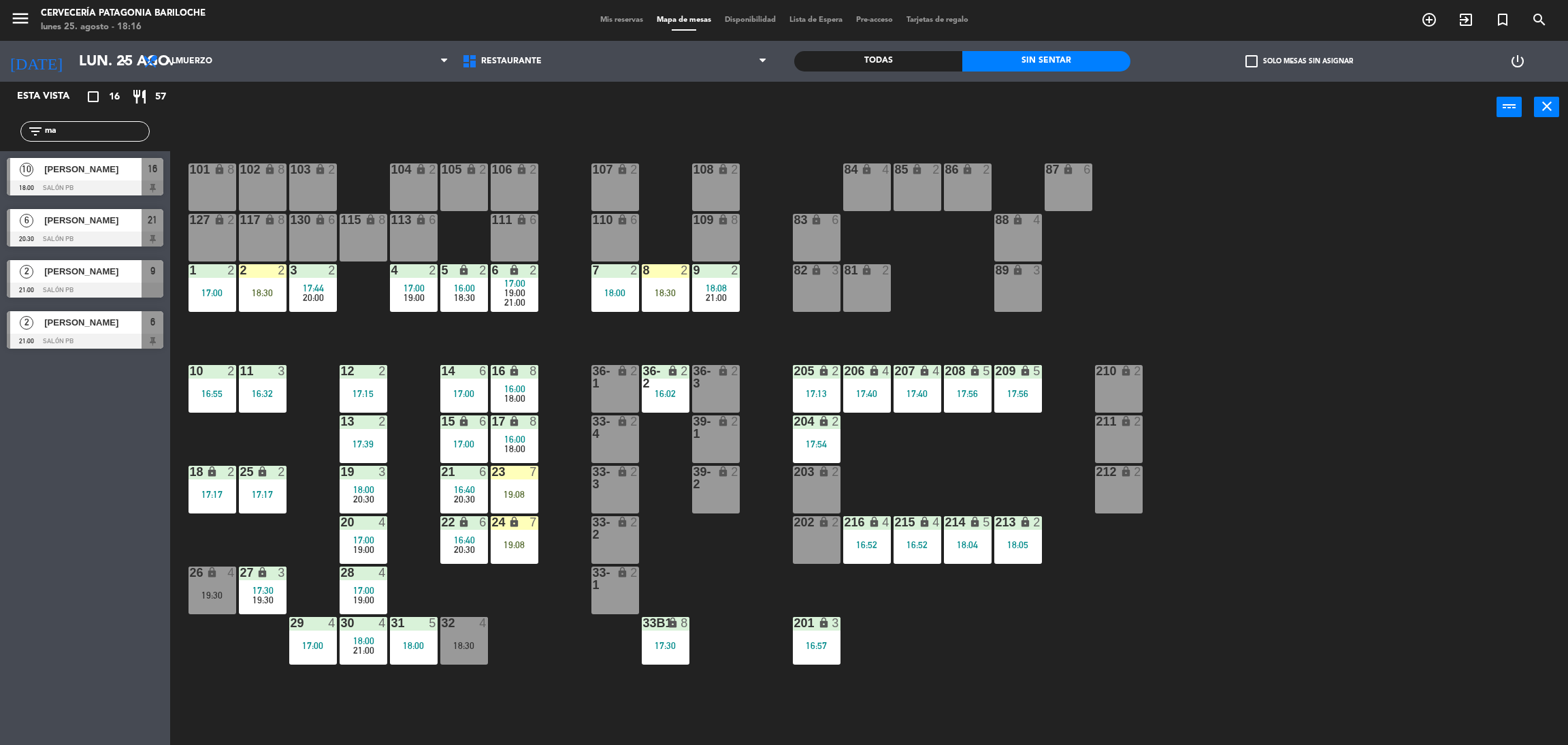
type input "ma"
click at [70, 421] on div "Esta vista crop_square 16 restaurant 57 filter_list ma 10 [PERSON_NAME] 18:00 S…" at bounding box center [85, 412] width 170 height 663
click at [101, 181] on div at bounding box center [85, 188] width 156 height 15
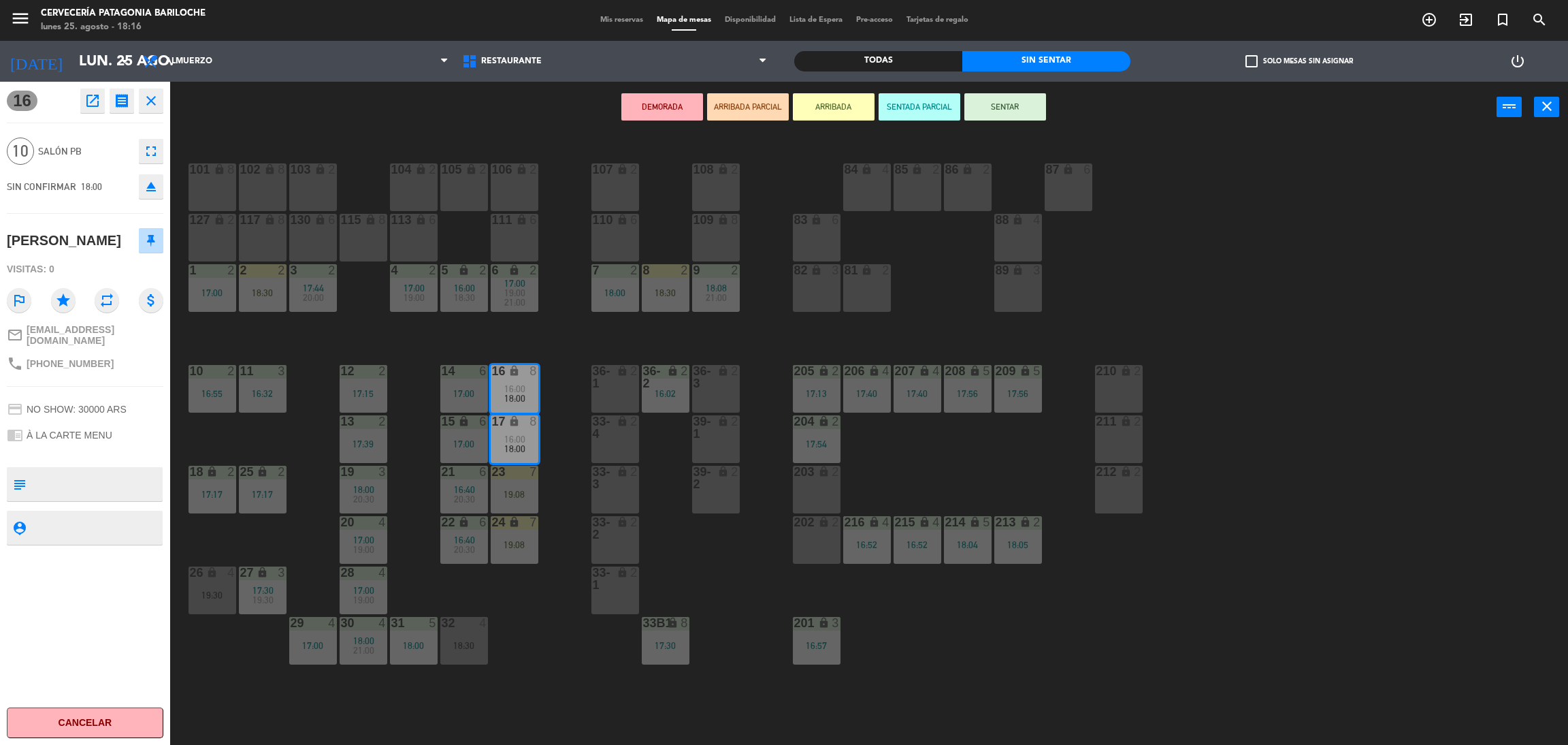
click at [844, 106] on button "ARRIBADA" at bounding box center [834, 107] width 81 height 27
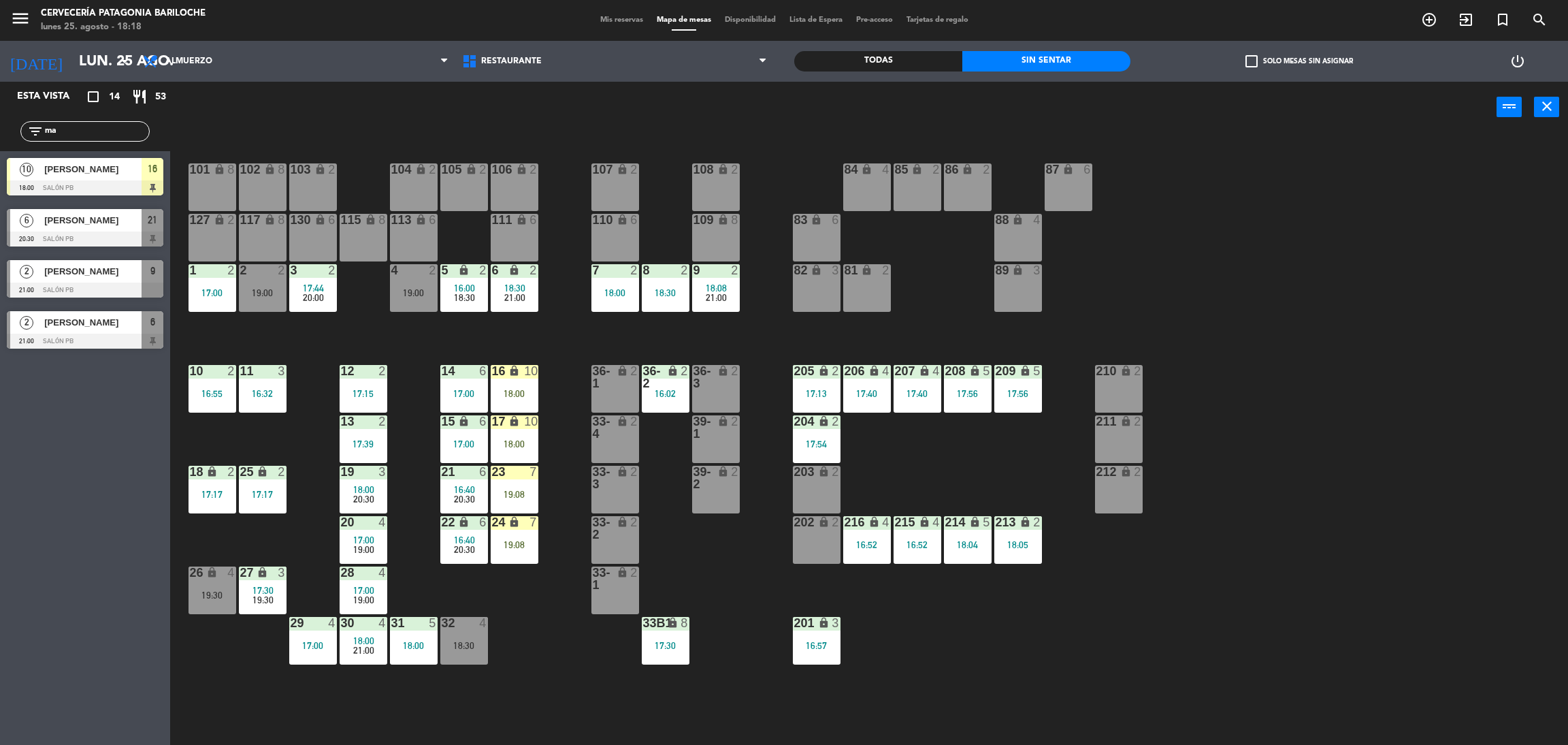
click at [84, 133] on input "ma" at bounding box center [96, 131] width 106 height 15
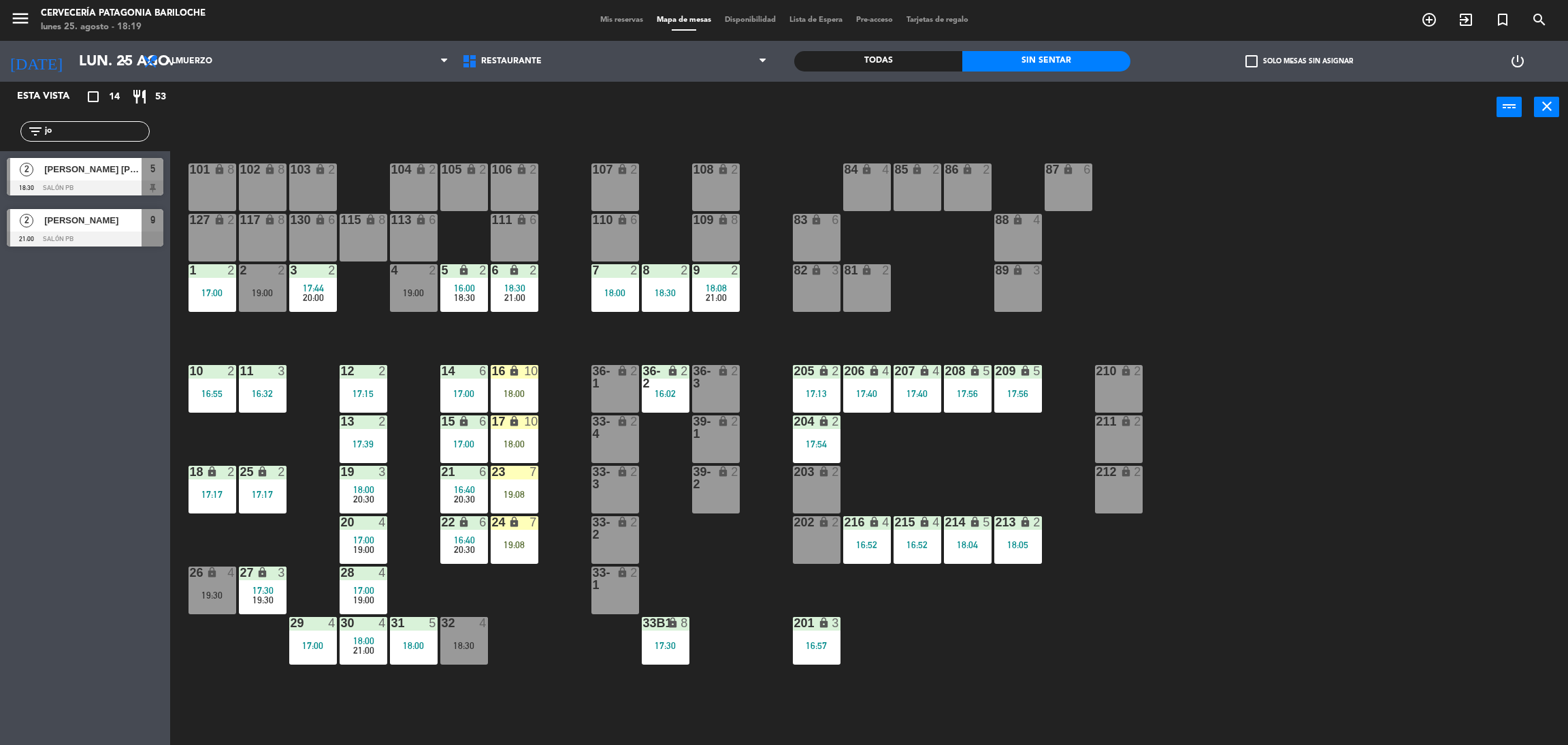
type input "jo"
click at [5, 319] on div "Esta vista crop_square 14 restaurant 53 filter_list jo 2 [PERSON_NAME] [PERSON_…" at bounding box center [85, 412] width 170 height 663
click at [84, 171] on span "[PERSON_NAME] [PERSON_NAME]" at bounding box center [93, 169] width 97 height 14
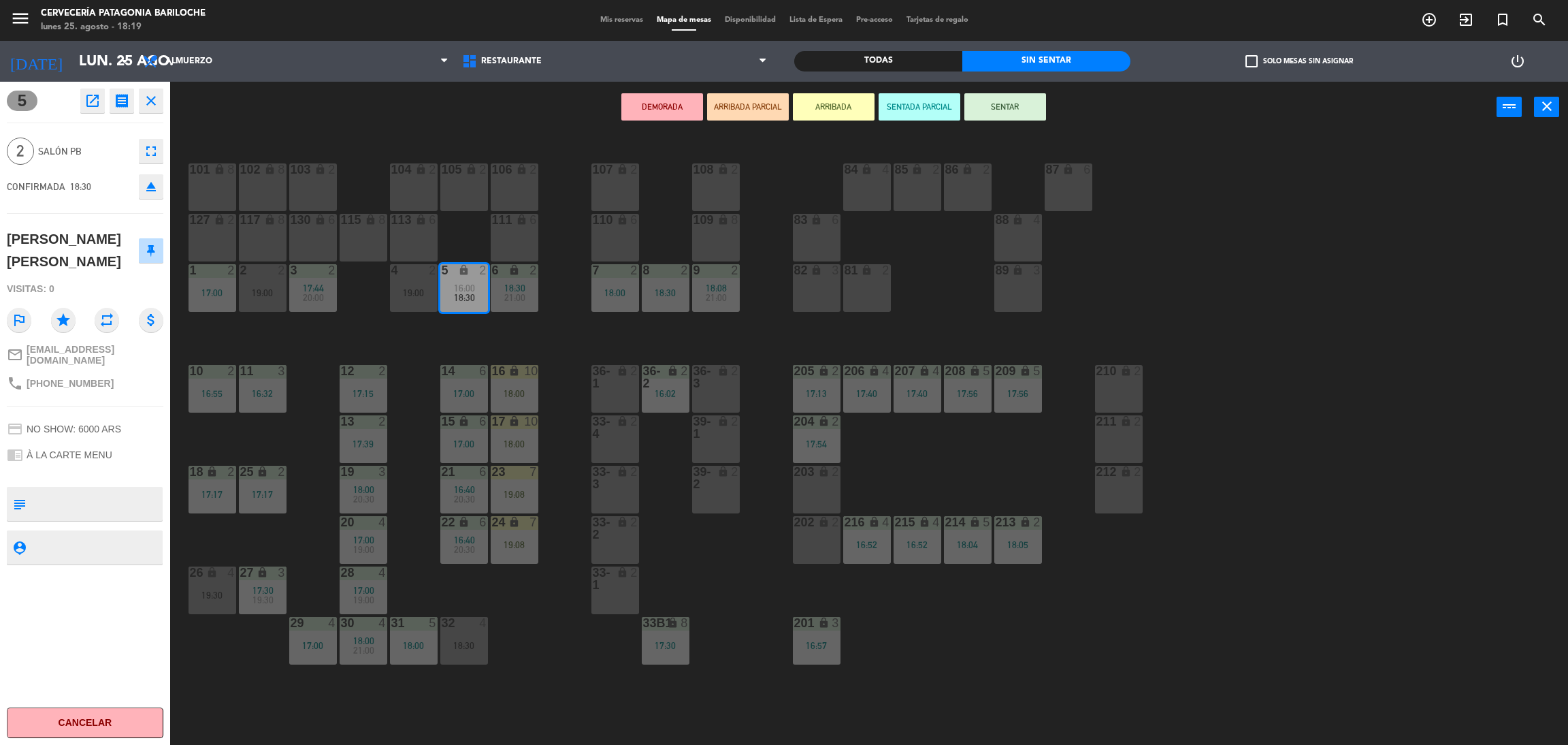
click at [843, 108] on button "ARRIBADA" at bounding box center [834, 107] width 81 height 27
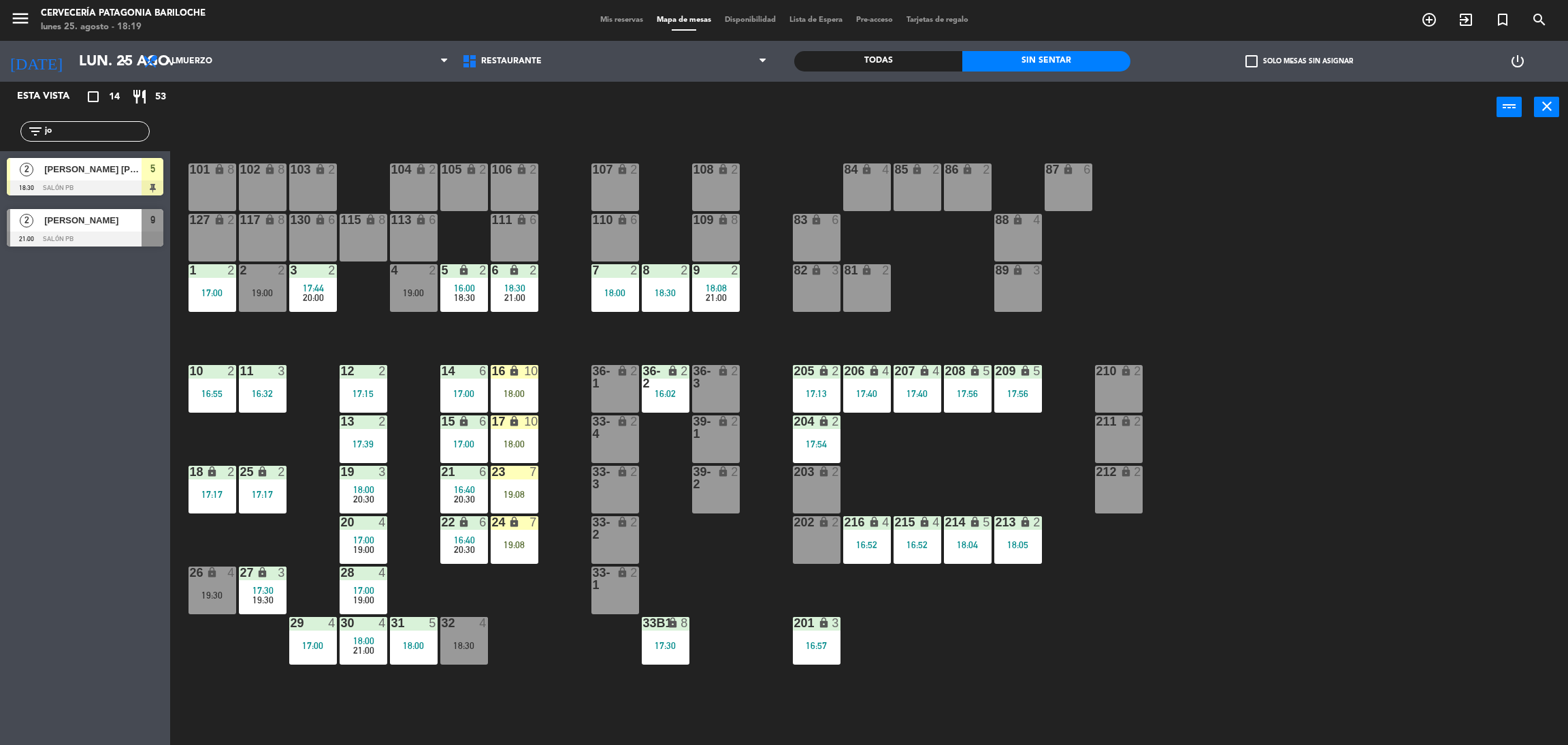
click at [77, 124] on input "jo" at bounding box center [96, 131] width 106 height 15
type input "lo"
click at [31, 344] on div "Esta vista crop_square 14 restaurant 53 filter_list lo 4 [PERSON_NAME] 18:30 SA…" at bounding box center [85, 412] width 170 height 663
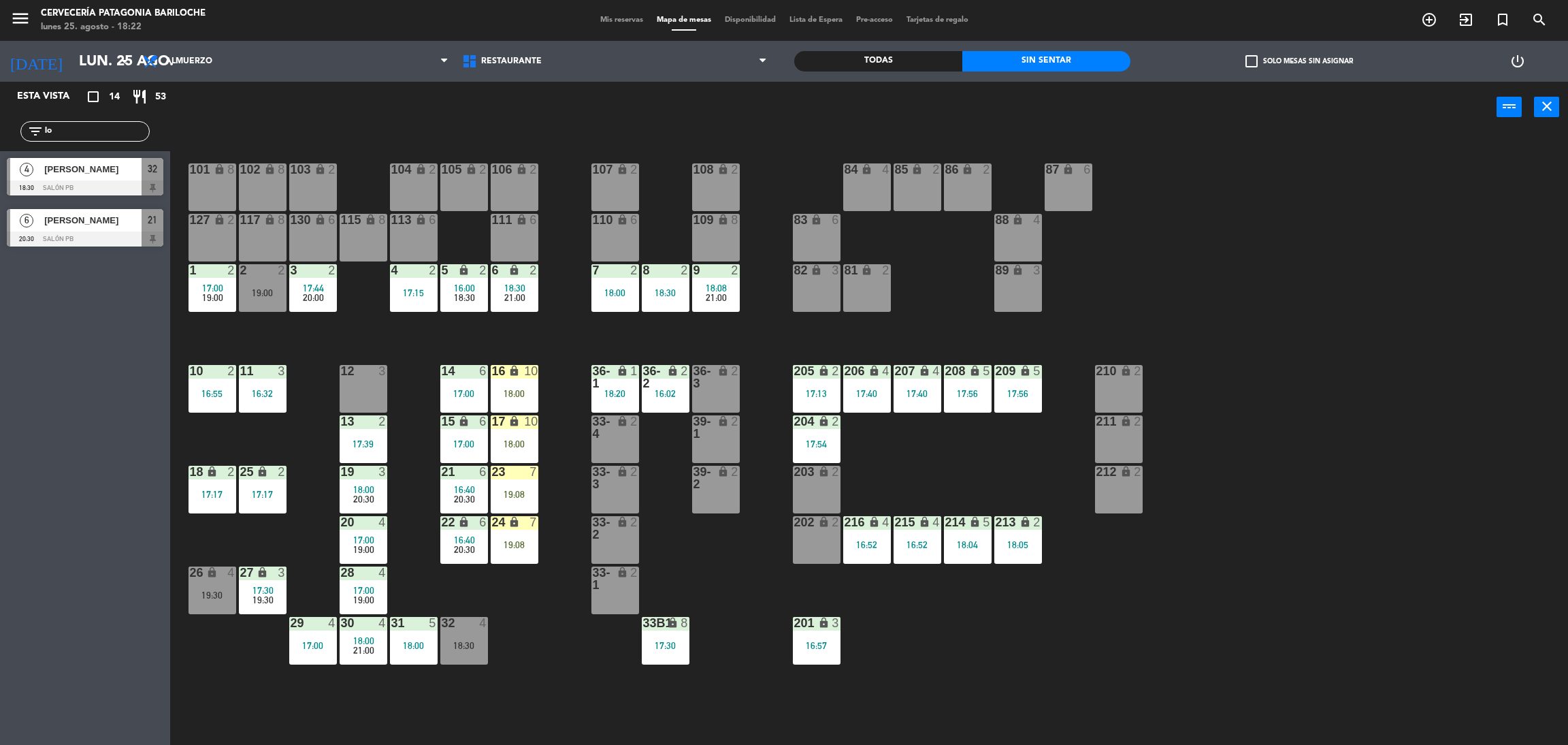
click at [96, 188] on div at bounding box center [85, 188] width 156 height 15
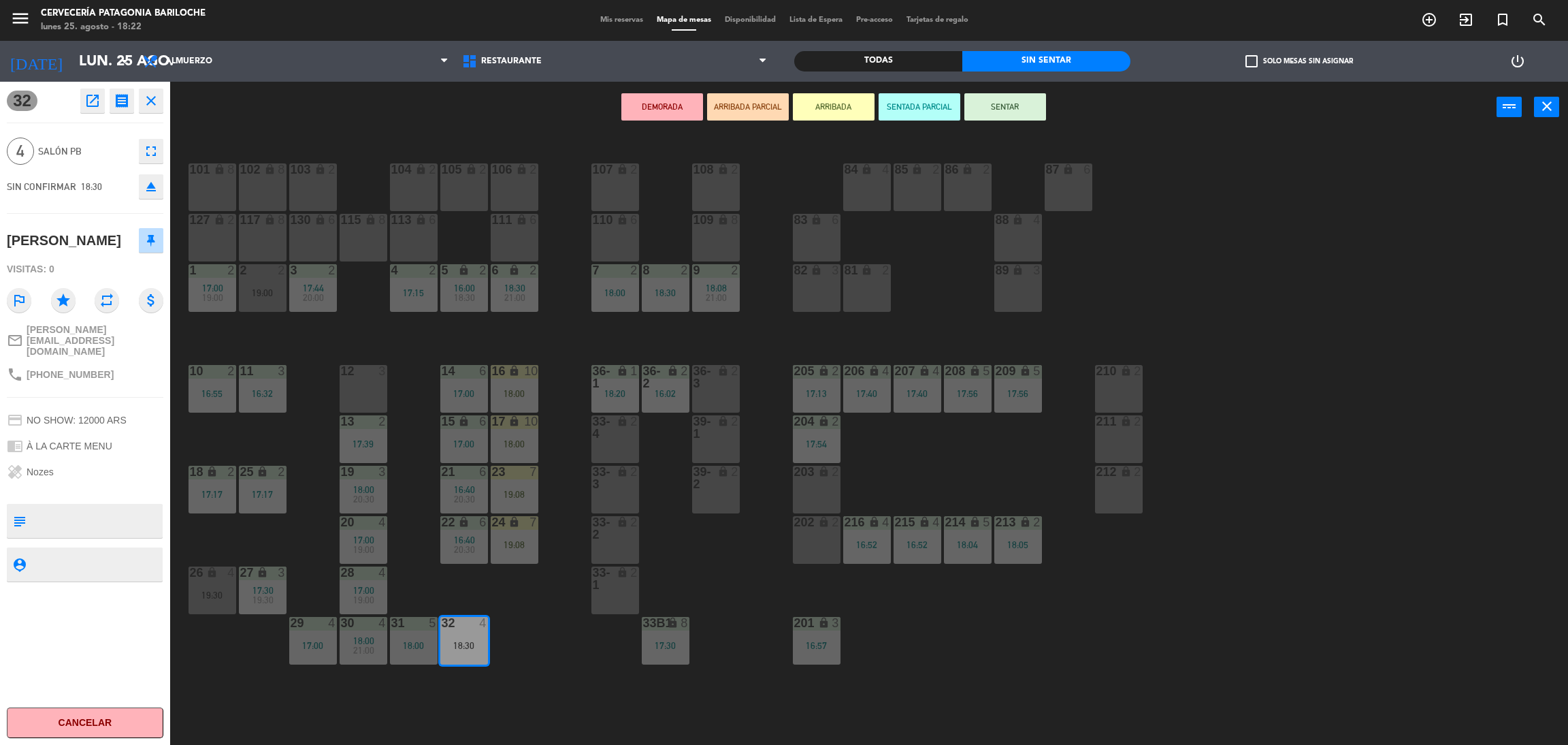
click at [852, 102] on button "ARRIBADA" at bounding box center [834, 107] width 81 height 27
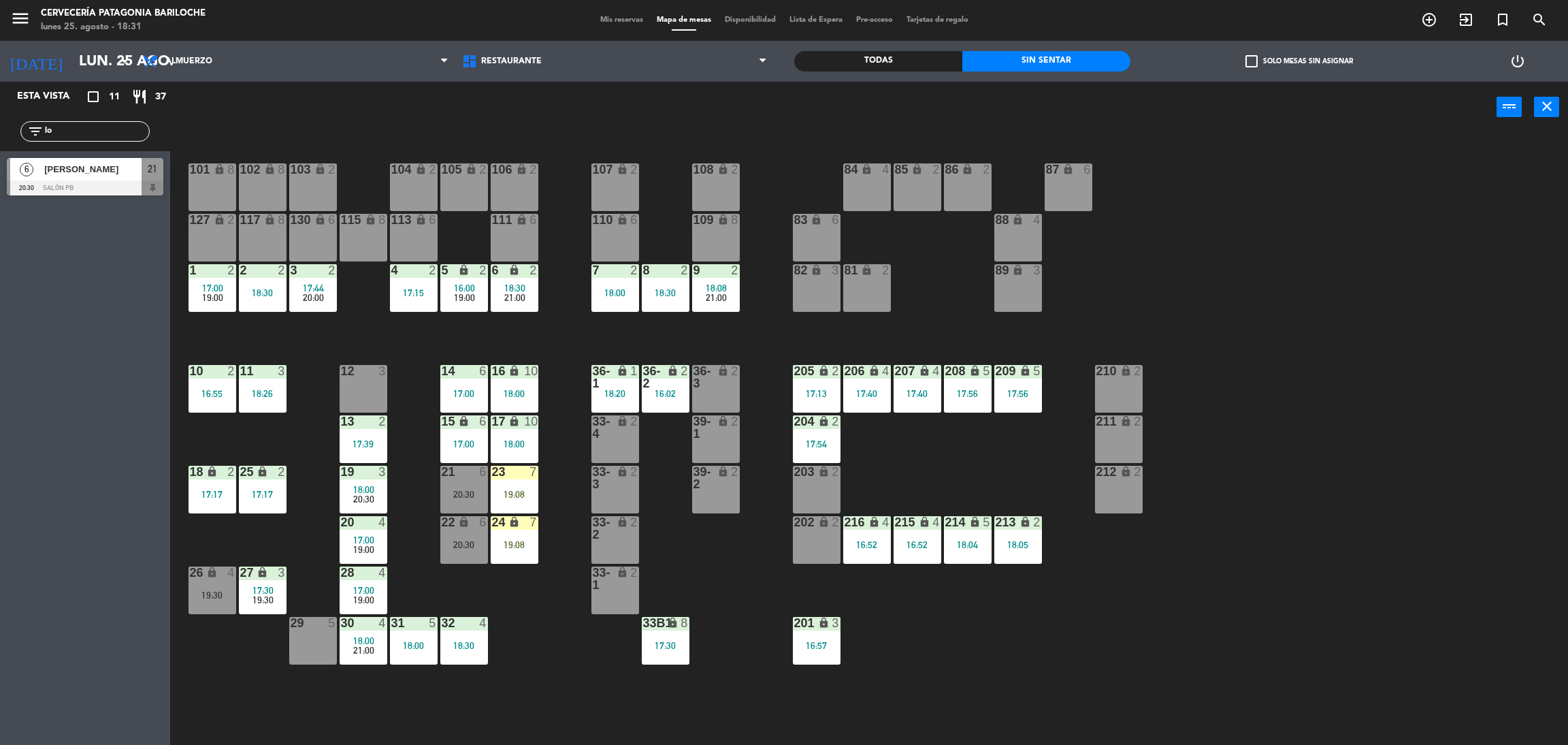
click at [533, 586] on div "101 lock 8 102 lock 8 104 lock 2 105 lock 2 106 lock 2 103 lock 2 107 lock 2 10…" at bounding box center [877, 445] width 1383 height 612
click at [770, 344] on div "101 lock 8 102 lock 8 104 lock 2 105 lock 2 106 lock 2 103 lock 2 107 lock 2 10…" at bounding box center [877, 445] width 1383 height 612
click at [80, 136] on input "lo" at bounding box center [96, 131] width 106 height 15
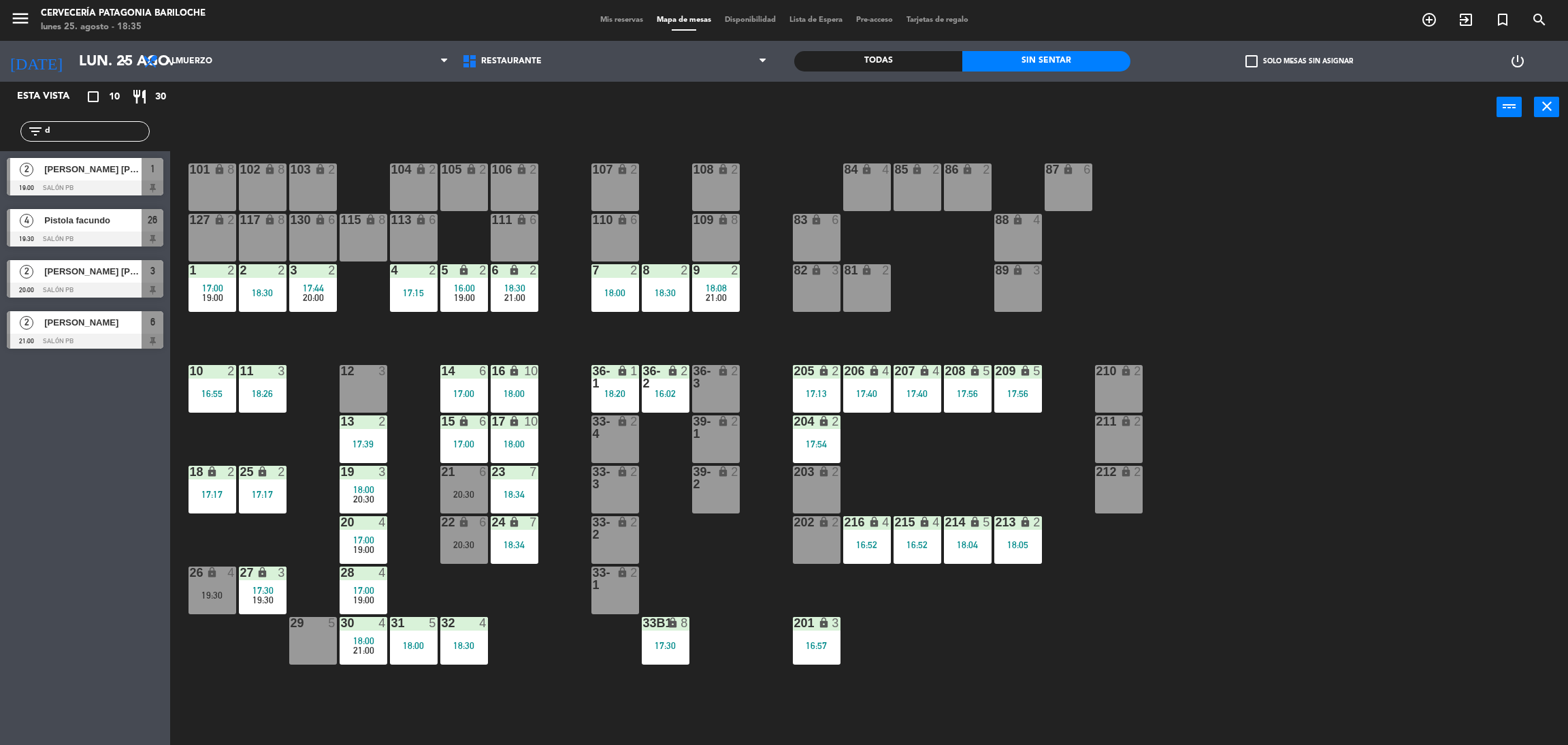
type input "d"
click at [83, 470] on div "Esta vista crop_square 10 restaurant 30 filter_list d 2 [PERSON_NAME] [PERSON_N…" at bounding box center [85, 412] width 170 height 663
click at [110, 133] on input "d" at bounding box center [96, 131] width 106 height 15
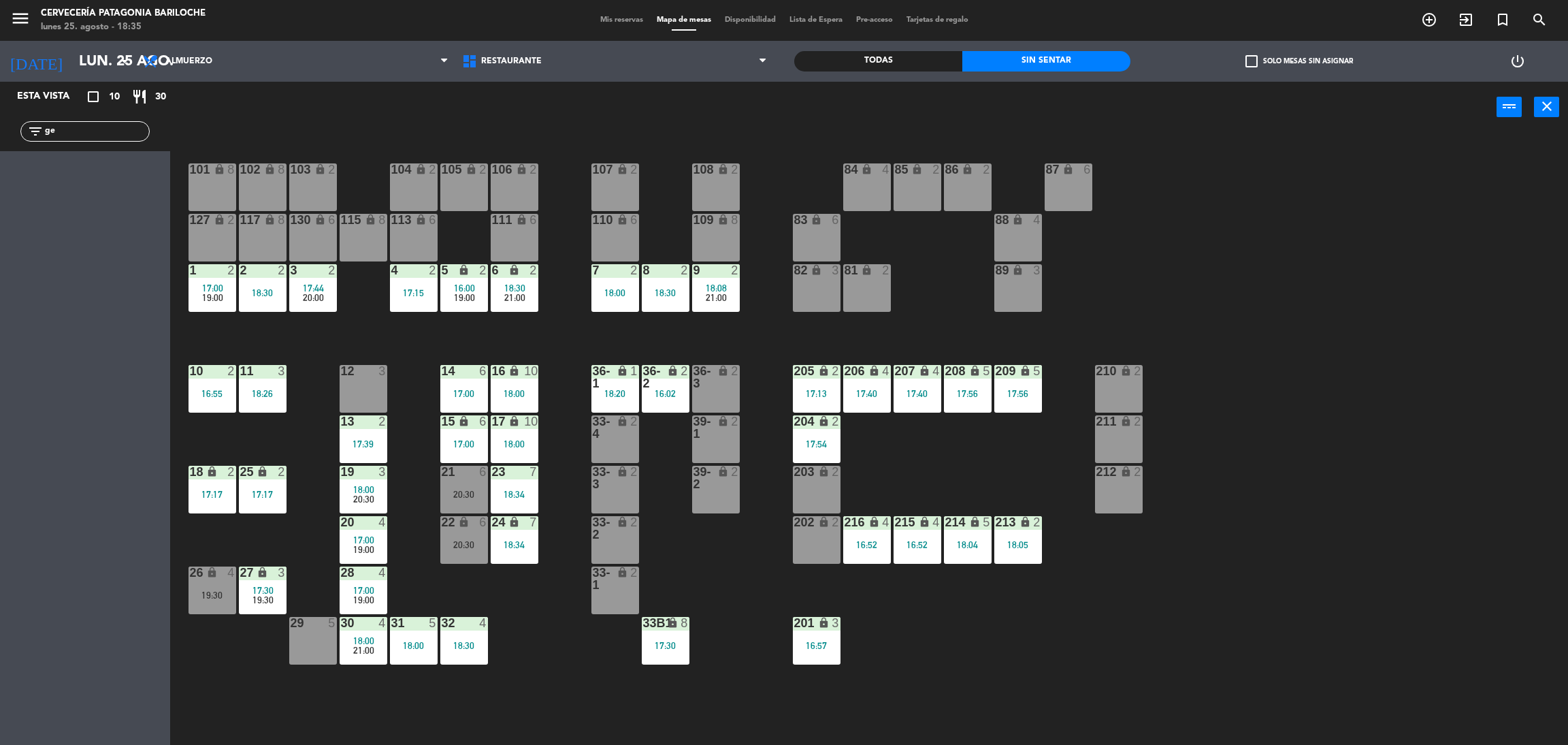
type input "g"
type input "r"
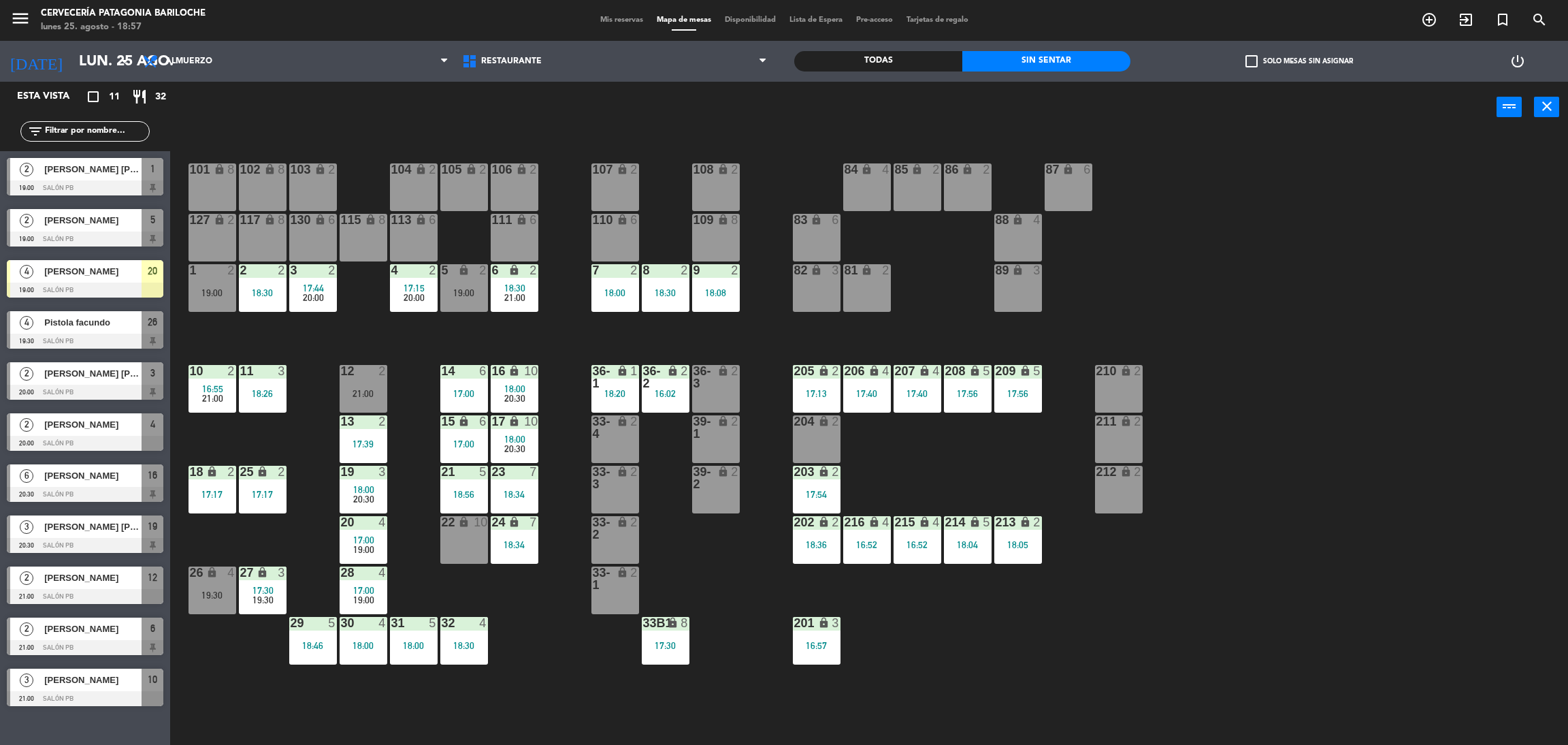
click at [549, 334] on div "101 lock 8 102 lock 8 104 lock 2 105 lock 2 106 lock 2 103 lock 2 107 lock 2 10…" at bounding box center [877, 445] width 1383 height 612
click at [307, 343] on div "101 lock 8 102 lock 8 104 lock 2 105 lock 2 106 lock 2 103 lock 2 107 lock 2 10…" at bounding box center [877, 445] width 1383 height 612
click at [107, 338] on div at bounding box center [85, 341] width 156 height 15
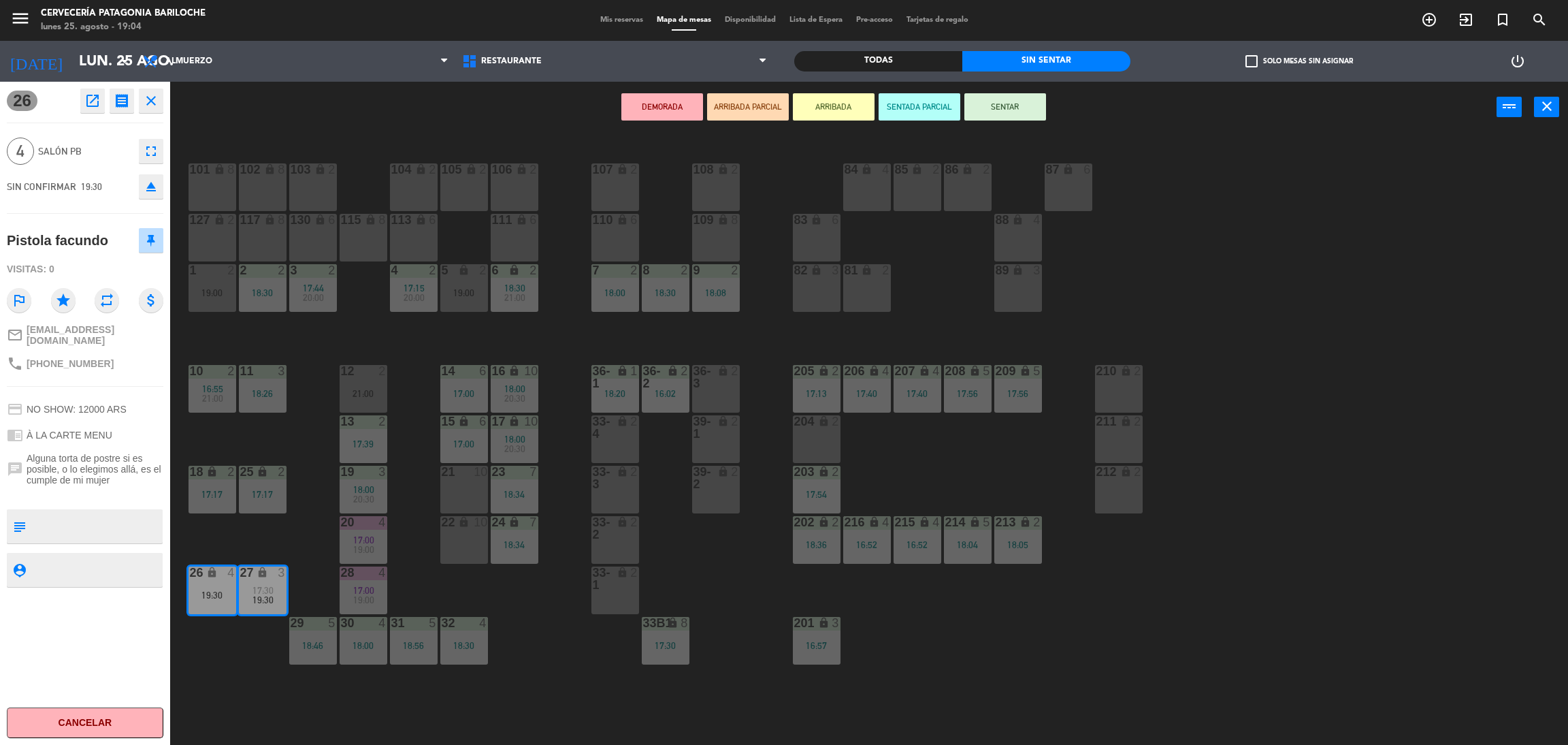
click at [840, 111] on button "ARRIBADA" at bounding box center [834, 107] width 81 height 27
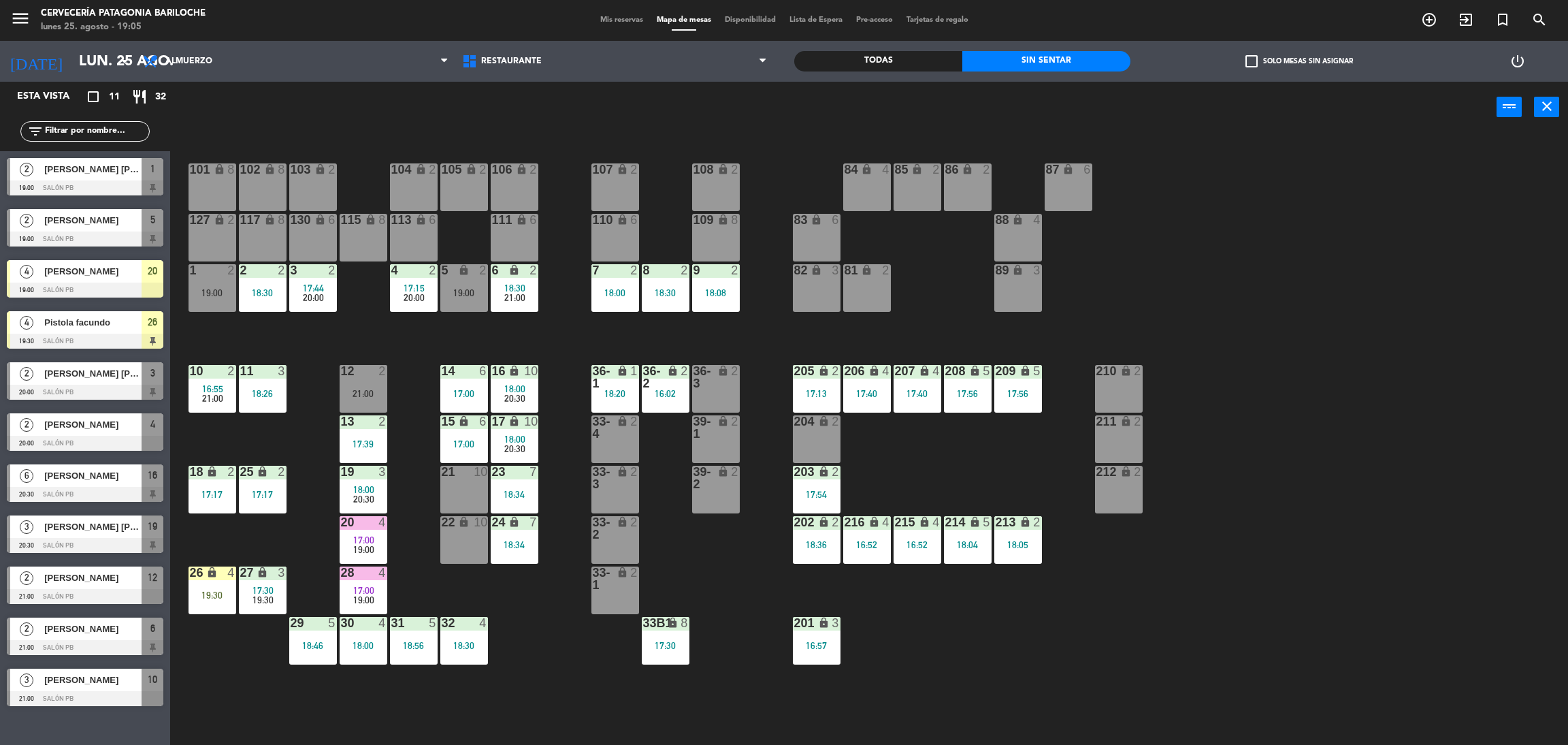
click at [720, 569] on div "101 lock 8 102 lock 8 104 lock 2 105 lock 2 106 lock 2 103 lock 2 107 lock 2 10…" at bounding box center [877, 445] width 1383 height 612
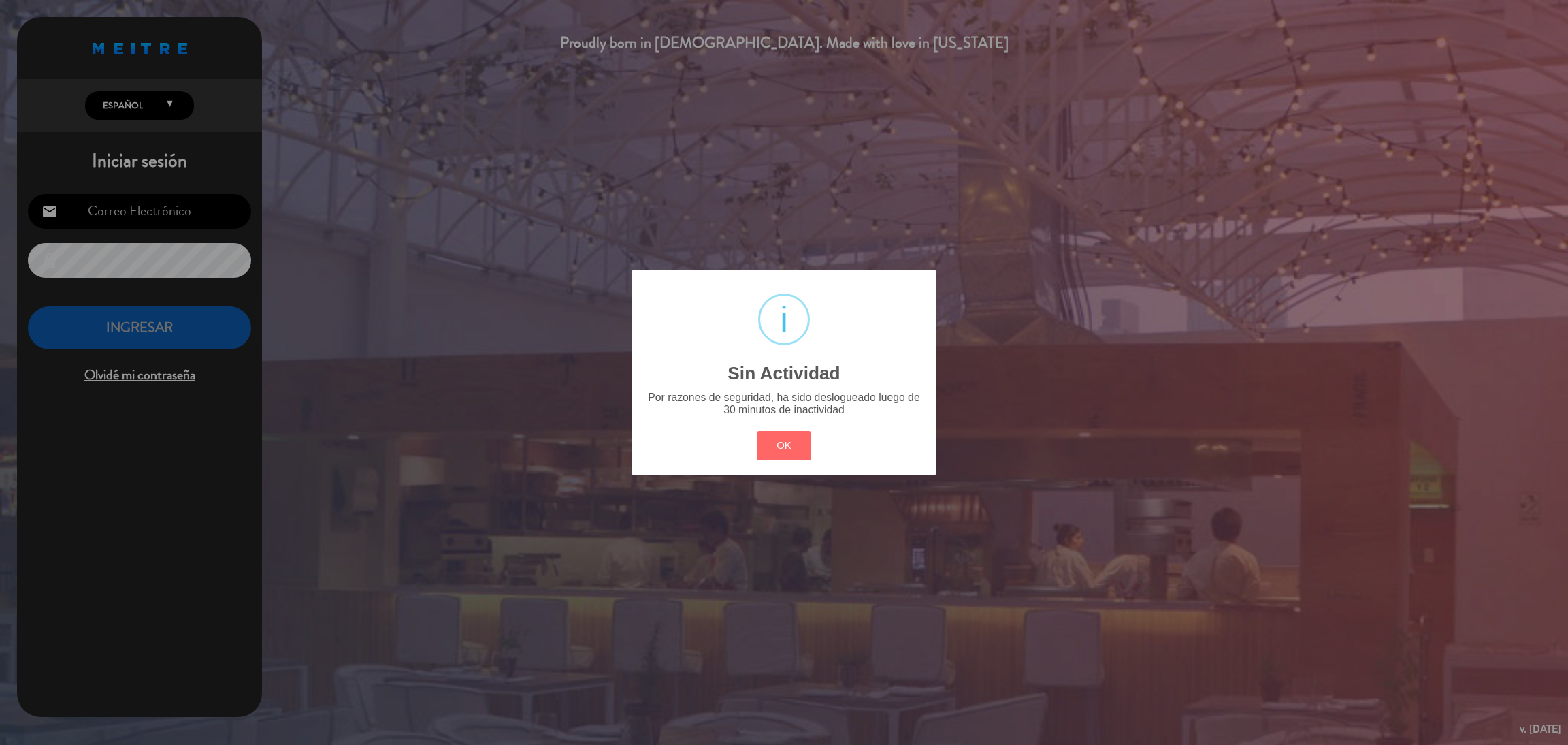
type input "[EMAIL_ADDRESS][DOMAIN_NAME]"
drag, startPoint x: 840, startPoint y: 419, endPoint x: 828, endPoint y: 422, distance: 12.4
click at [837, 419] on div "? ! i Sin Actividad × Por razones de seguridad, ha sido deslogueado luego de 30…" at bounding box center [783, 372] width 305 height 206
click at [744, 467] on div "? ! i Sin Actividad × Por razones de seguridad, ha sido deslogueado luego de 30…" at bounding box center [783, 372] width 305 height 206
drag, startPoint x: 749, startPoint y: 467, endPoint x: 758, endPoint y: 466, distance: 9.1
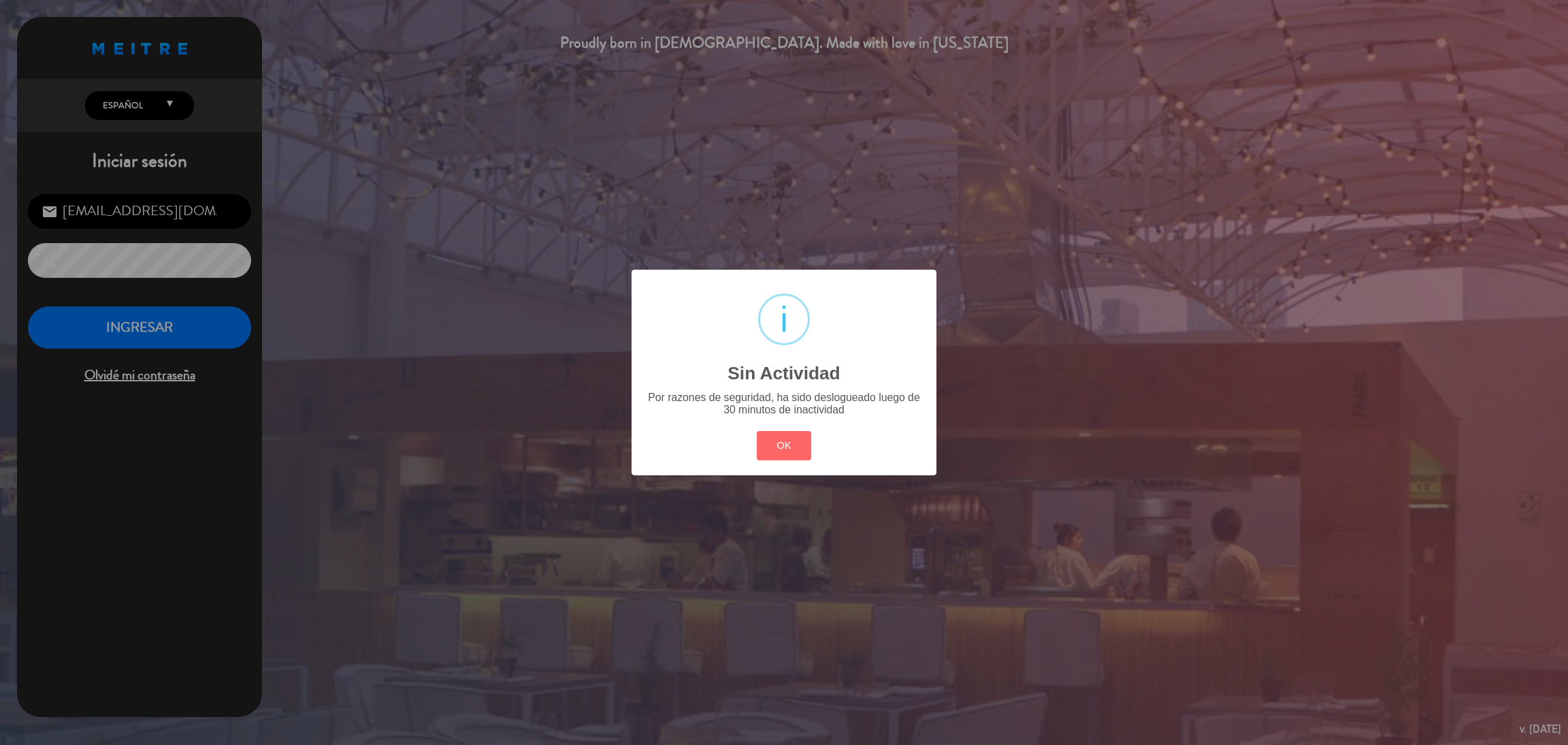
click at [757, 467] on div "? ! i Sin Actividad × Por razones de seguridad, ha sido deslogueado luego de 30…" at bounding box center [783, 372] width 305 height 206
drag, startPoint x: 761, startPoint y: 462, endPoint x: 789, endPoint y: 462, distance: 28.0
click at [789, 462] on div "OK Cancel" at bounding box center [784, 446] width 61 height 36
click at [789, 450] on button "OK" at bounding box center [784, 445] width 55 height 29
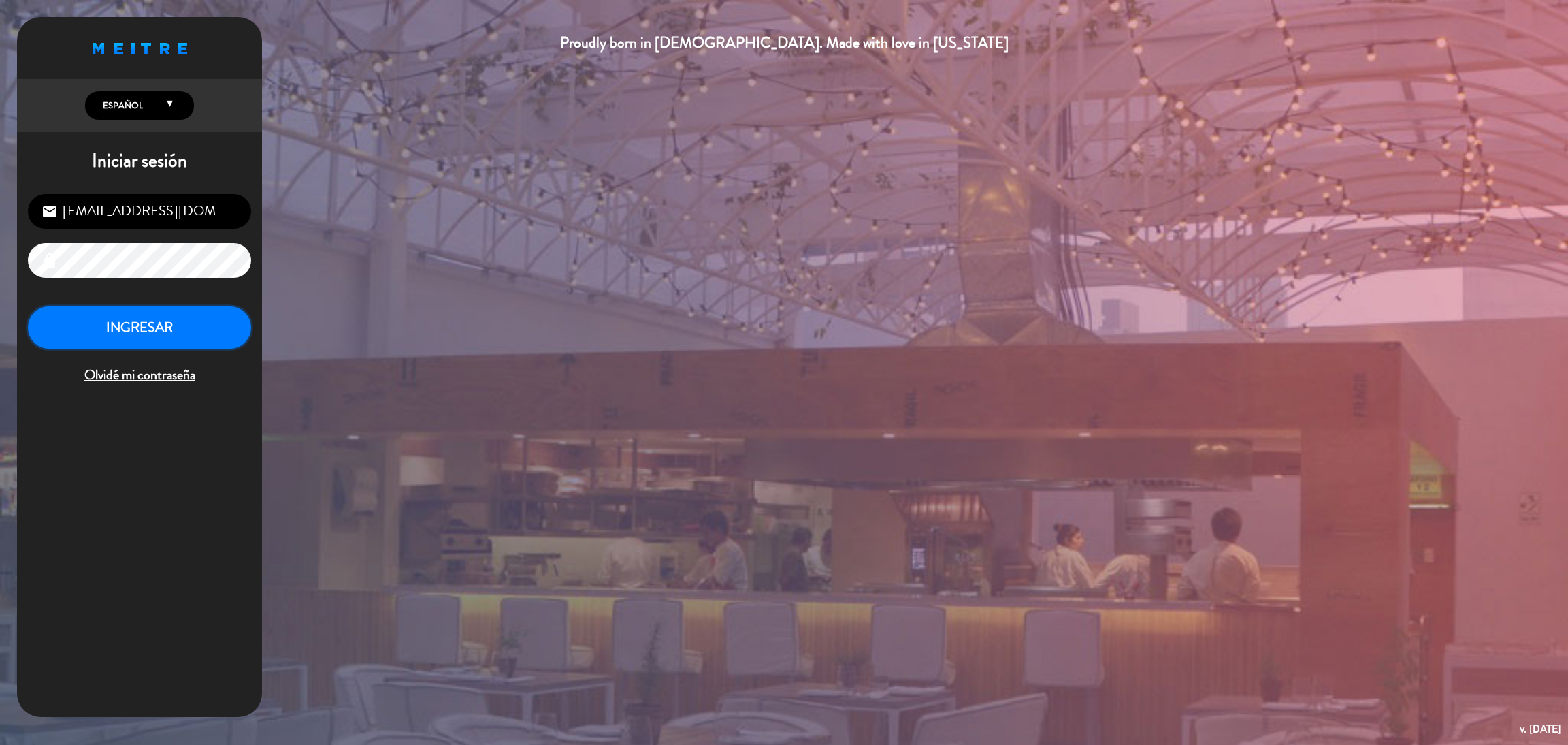
click at [126, 323] on button "INGRESAR" at bounding box center [139, 328] width 223 height 43
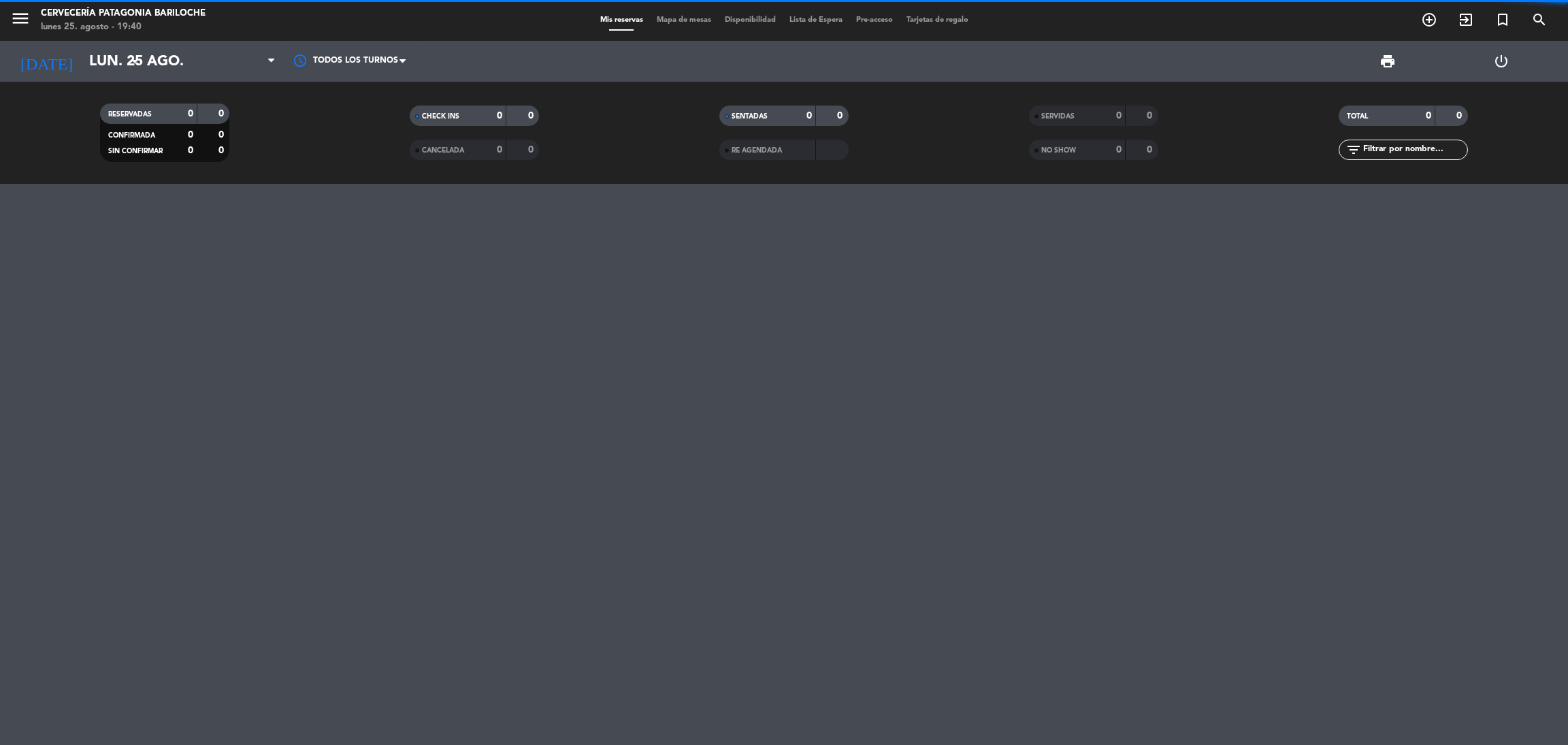
click at [675, 16] on span "Mapa de mesas" at bounding box center [683, 20] width 68 height 7
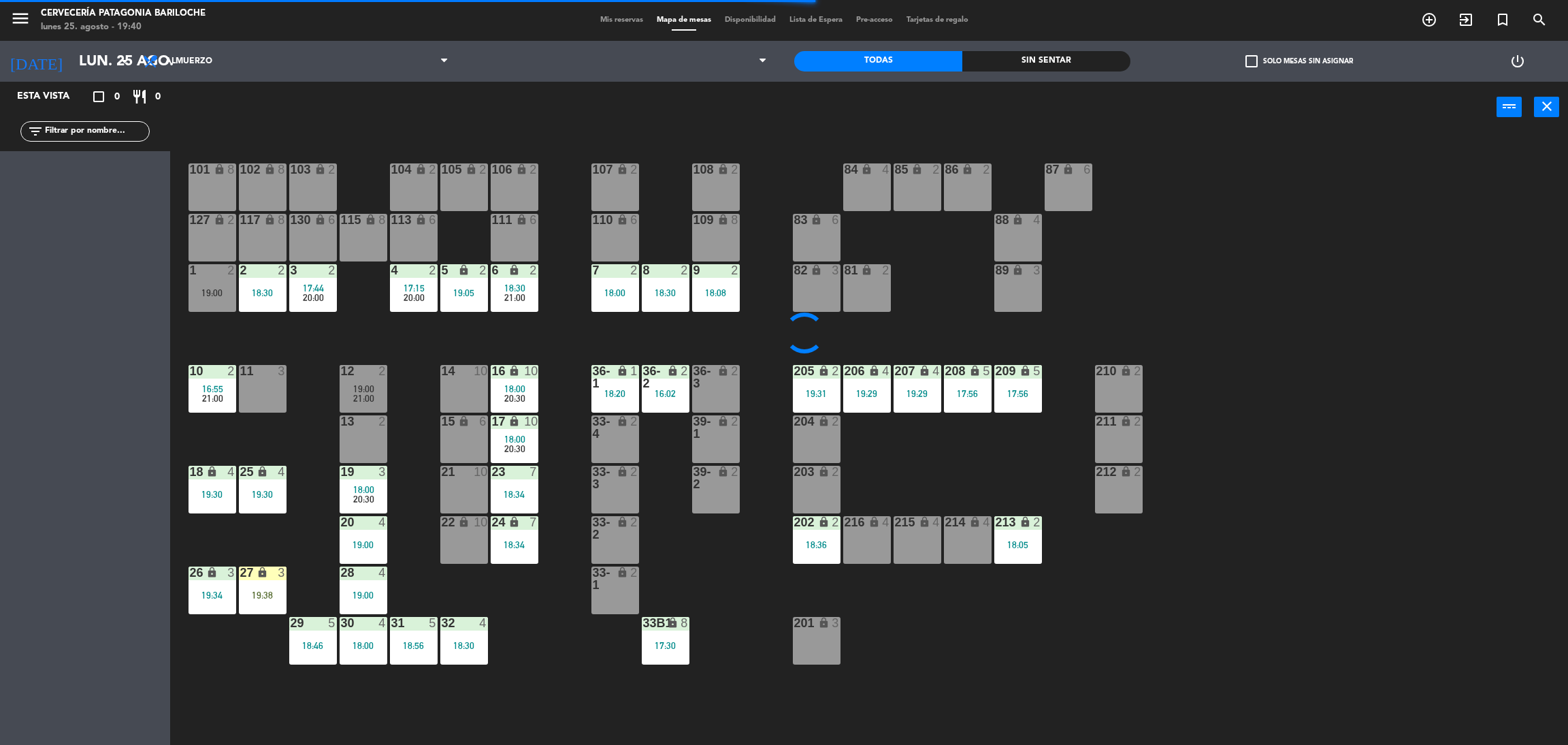
click at [87, 134] on input "text" at bounding box center [96, 131] width 106 height 15
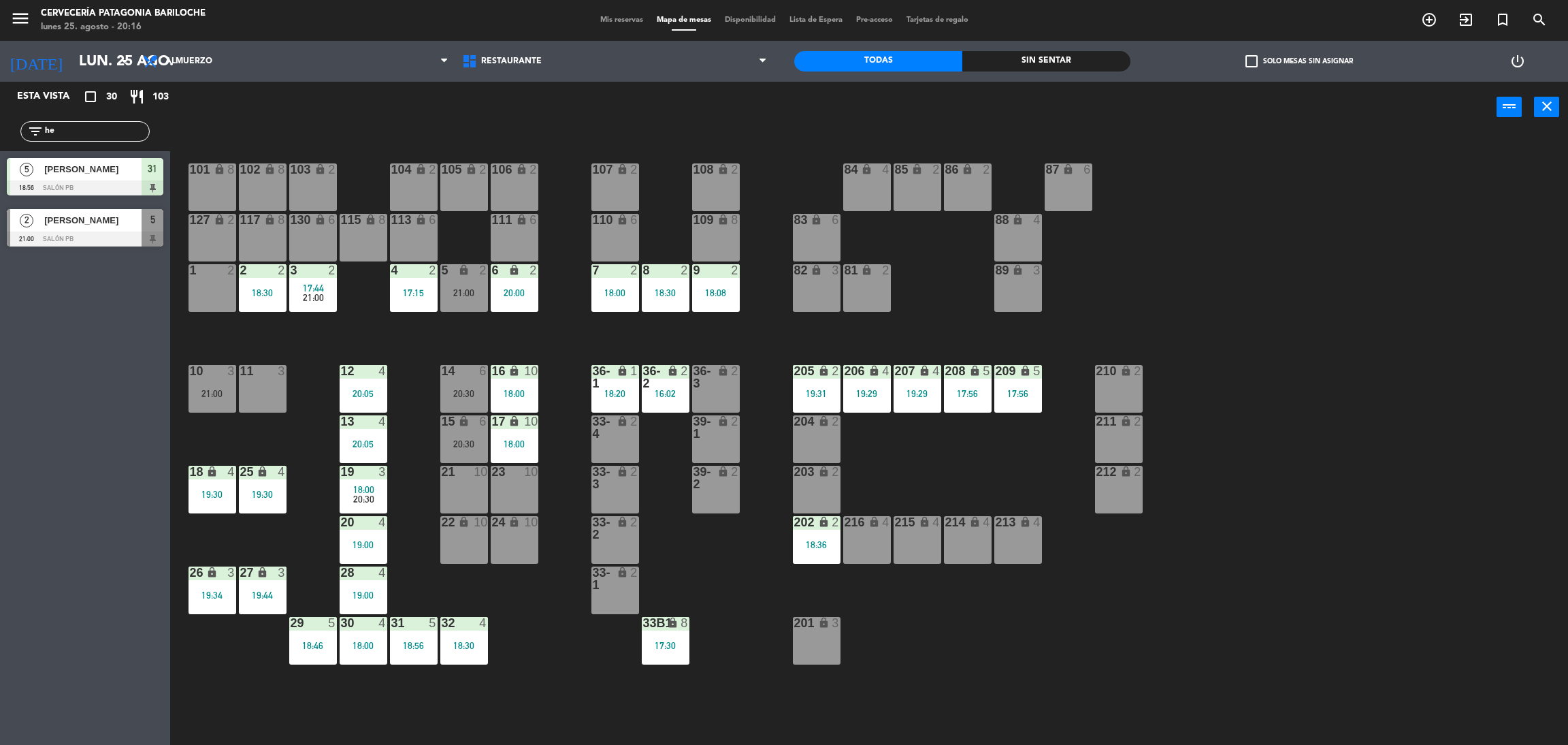
type input "h"
type input "pe"
click at [54, 249] on div "Esta vista crop_square 30 restaurant 103 filter_list pe 3 [PERSON_NAME] [PERSON…" at bounding box center [85, 412] width 170 height 663
click at [97, 175] on span "[PERSON_NAME] [PERSON_NAME] [PERSON_NAME]" at bounding box center [93, 169] width 97 height 14
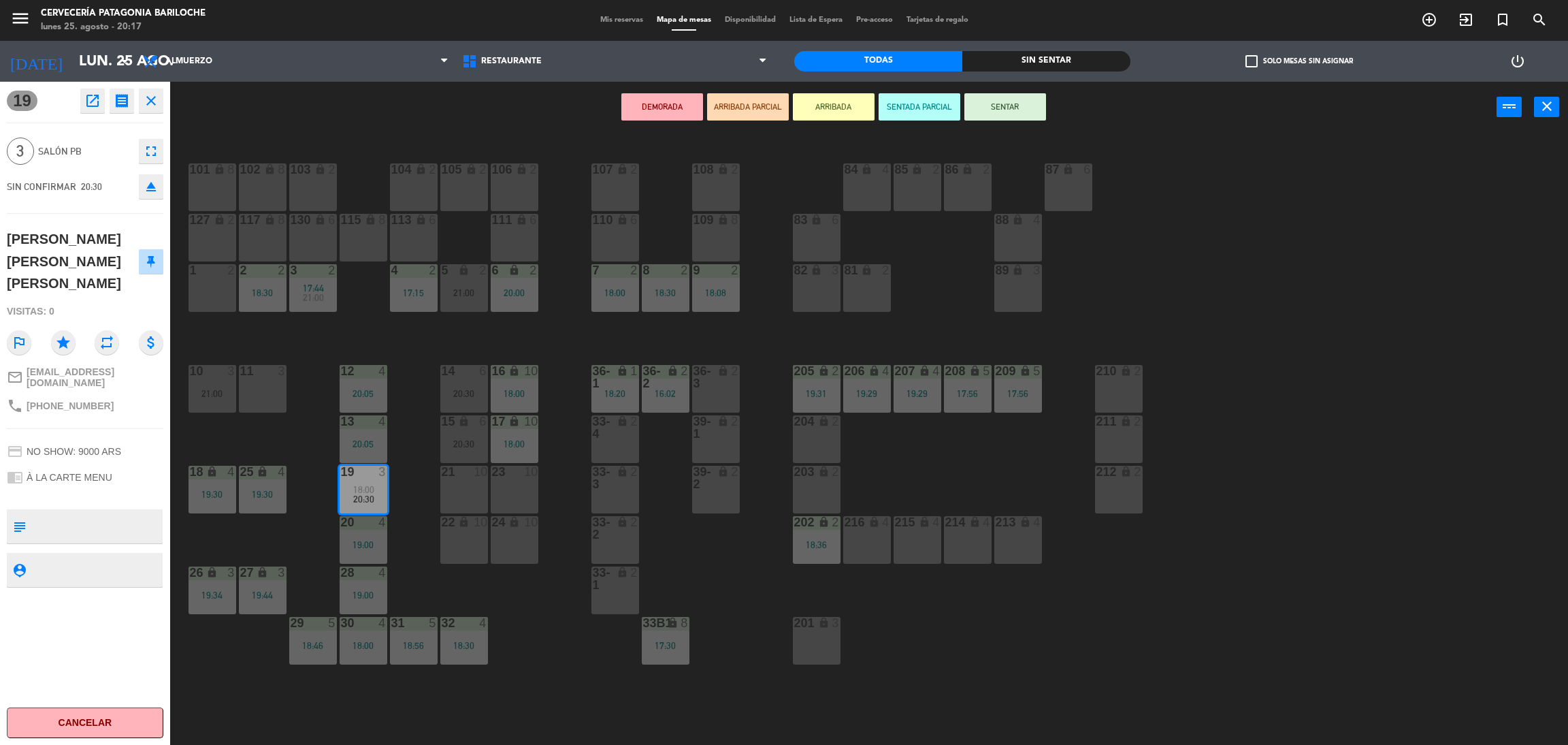
click at [798, 106] on button "ARRIBADA" at bounding box center [834, 107] width 81 height 27
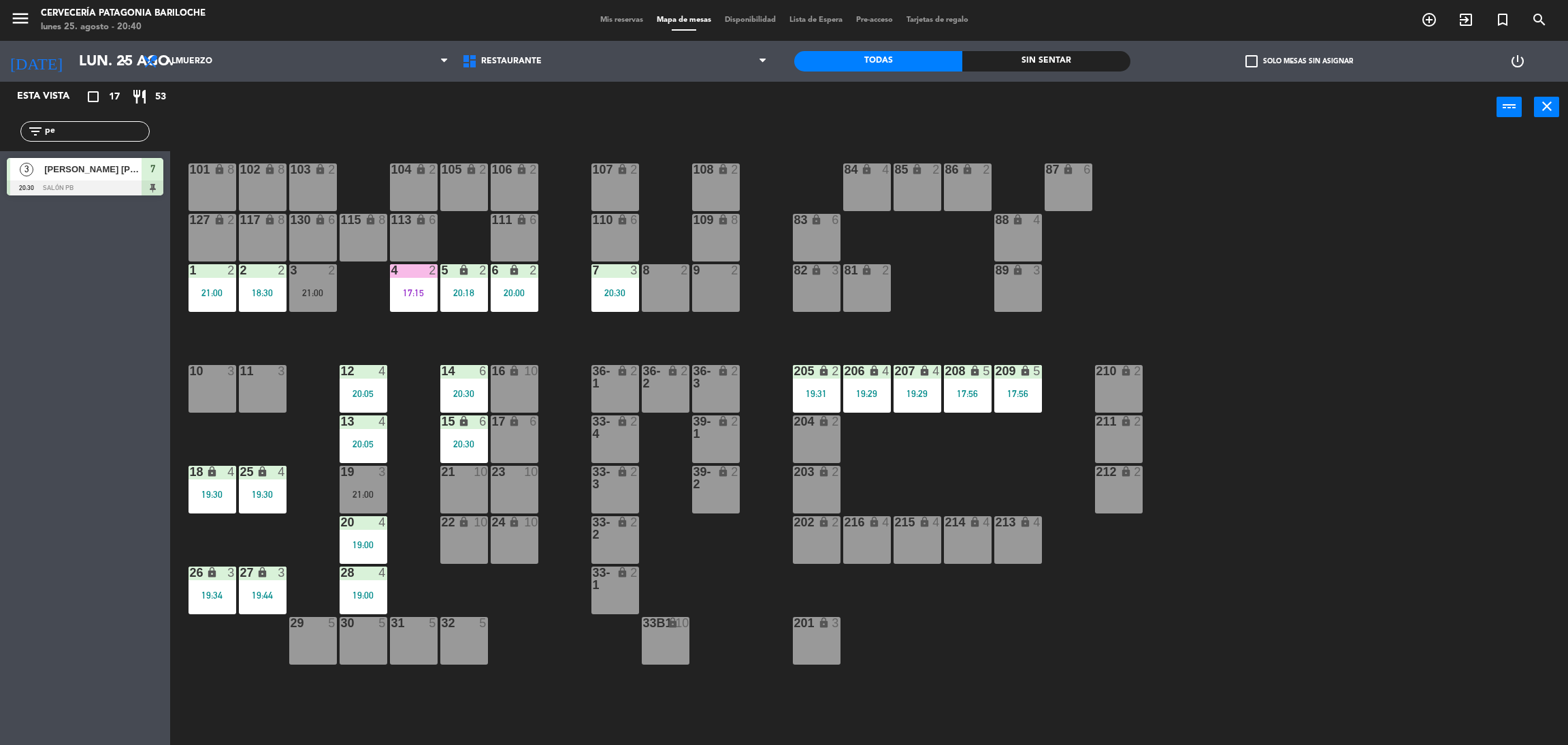
click at [80, 134] on input "pe" at bounding box center [96, 131] width 106 height 15
type input "le"
click at [37, 236] on div "Esta vista crop_square 17 restaurant 53 filter_list le 6 [PERSON_NAME] 20:30 SA…" at bounding box center [85, 412] width 170 height 663
click at [86, 170] on span "[PERSON_NAME]" at bounding box center [93, 169] width 97 height 14
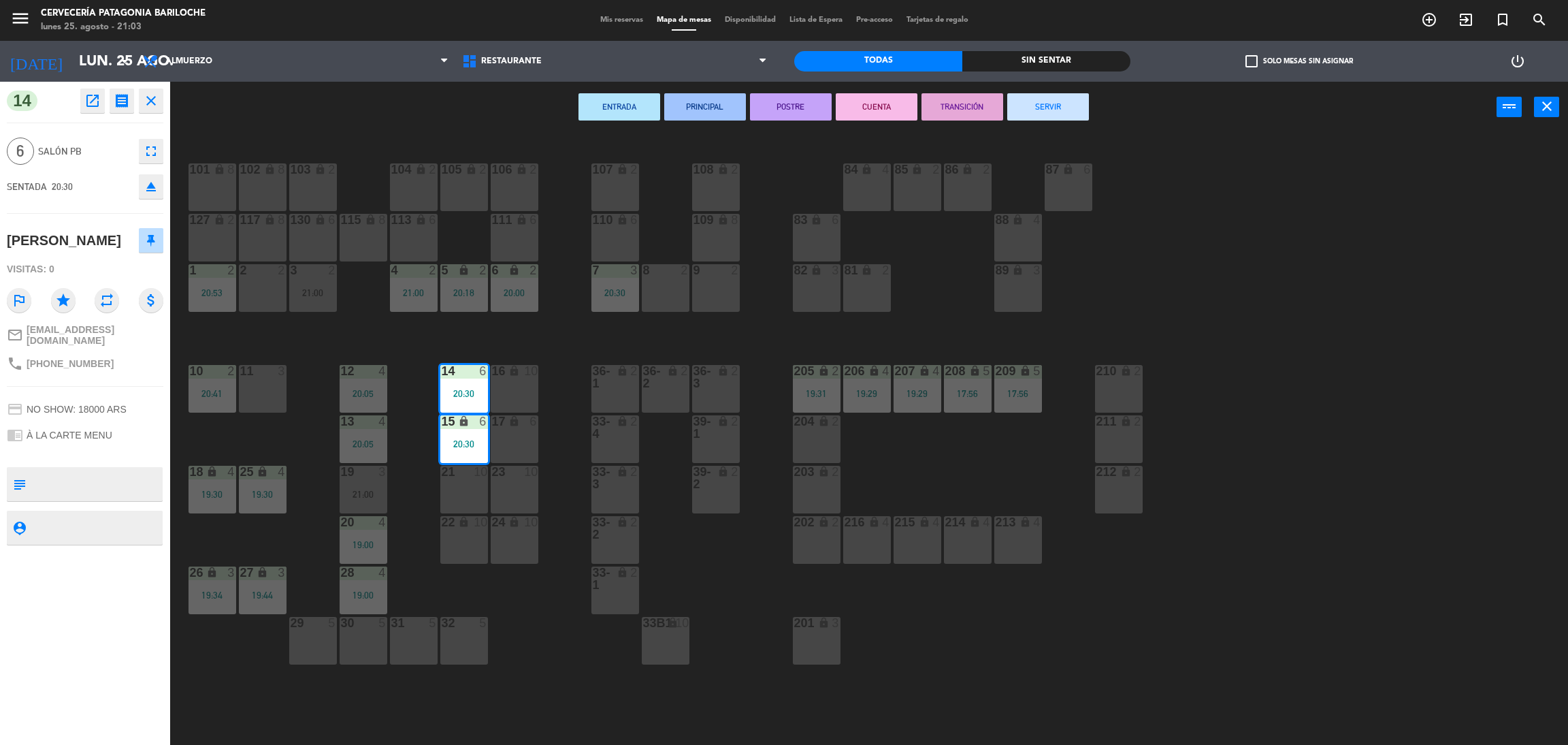
click at [154, 101] on icon "close" at bounding box center [151, 101] width 16 height 16
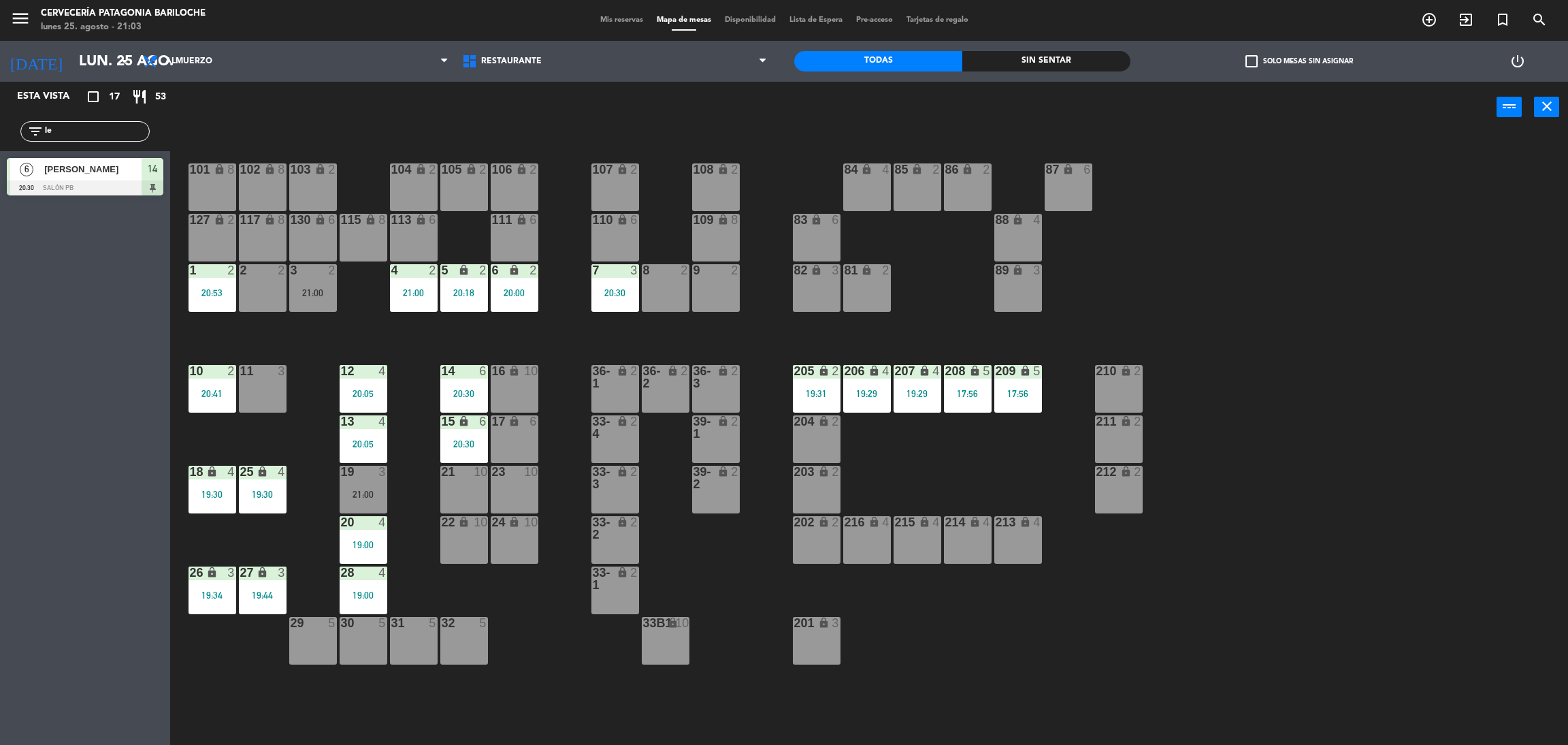
click at [95, 136] on input "le" at bounding box center [96, 131] width 106 height 15
type input "l"
type input "pa"
click at [56, 176] on div "3 [PERSON_NAME] 21:00 SALÓN PB 19 3 [PERSON_NAME] 21:00 SALÓN PB 19" at bounding box center [85, 178] width 170 height 55
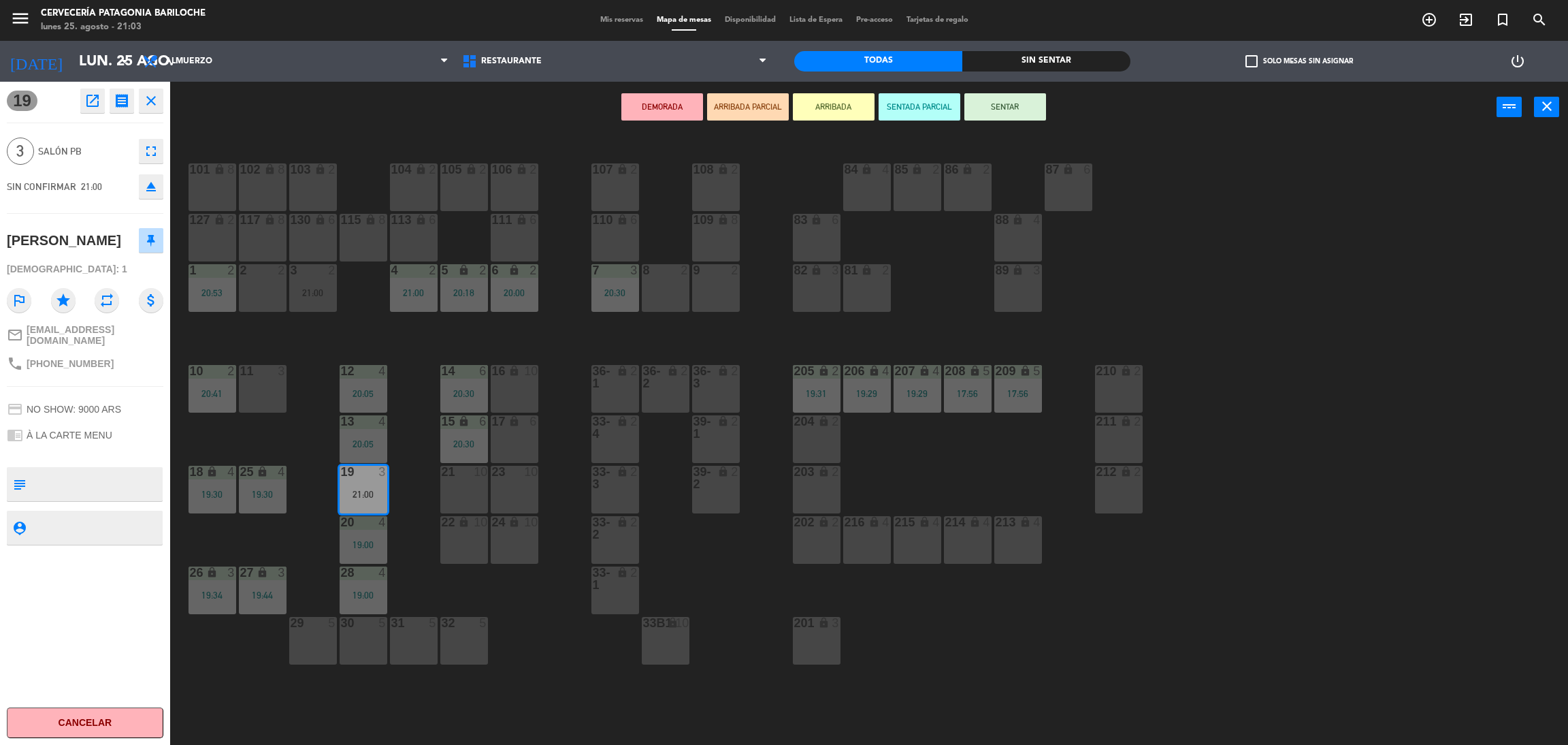
click at [808, 97] on button "ARRIBADA" at bounding box center [834, 107] width 81 height 27
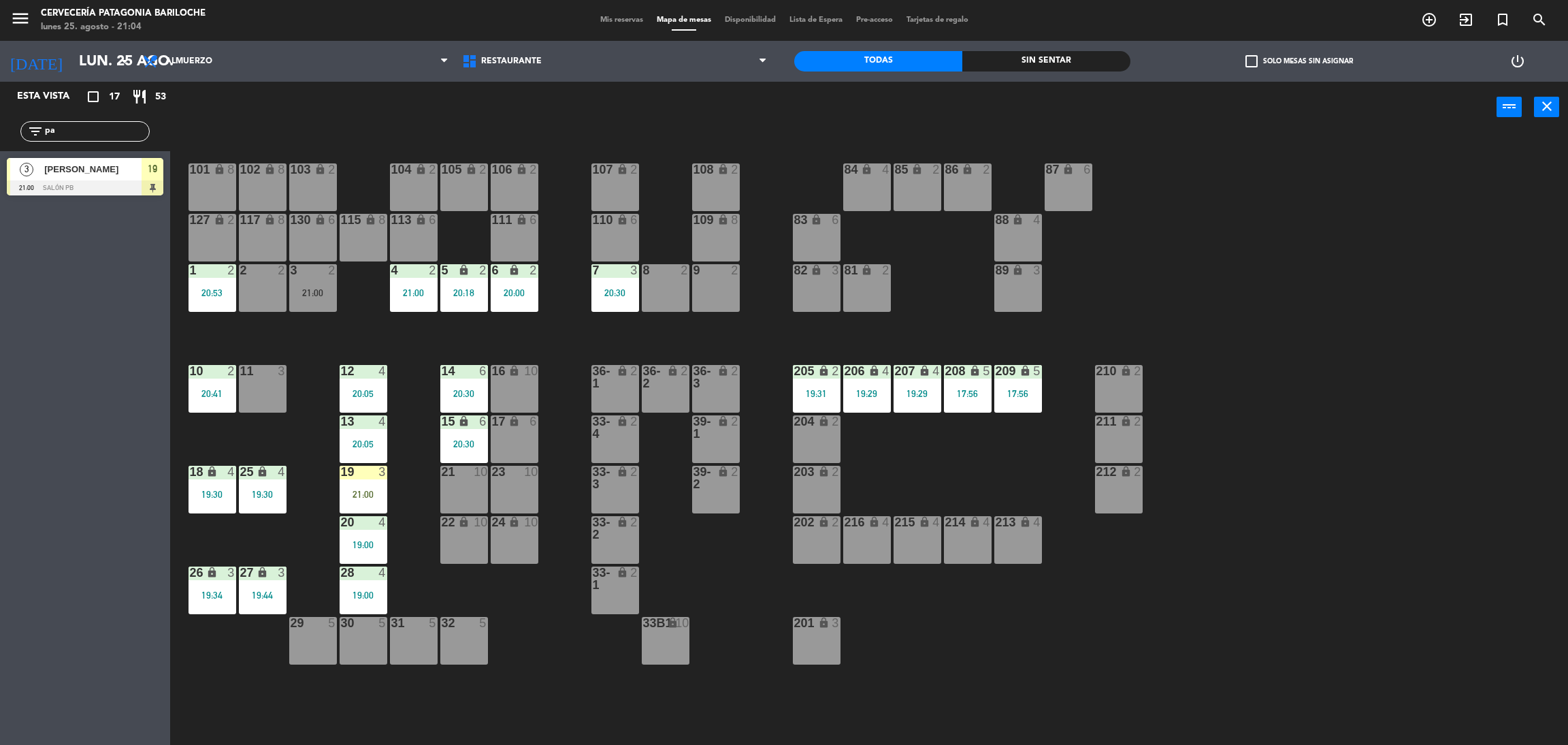
click at [76, 138] on input "pa" at bounding box center [96, 131] width 106 height 15
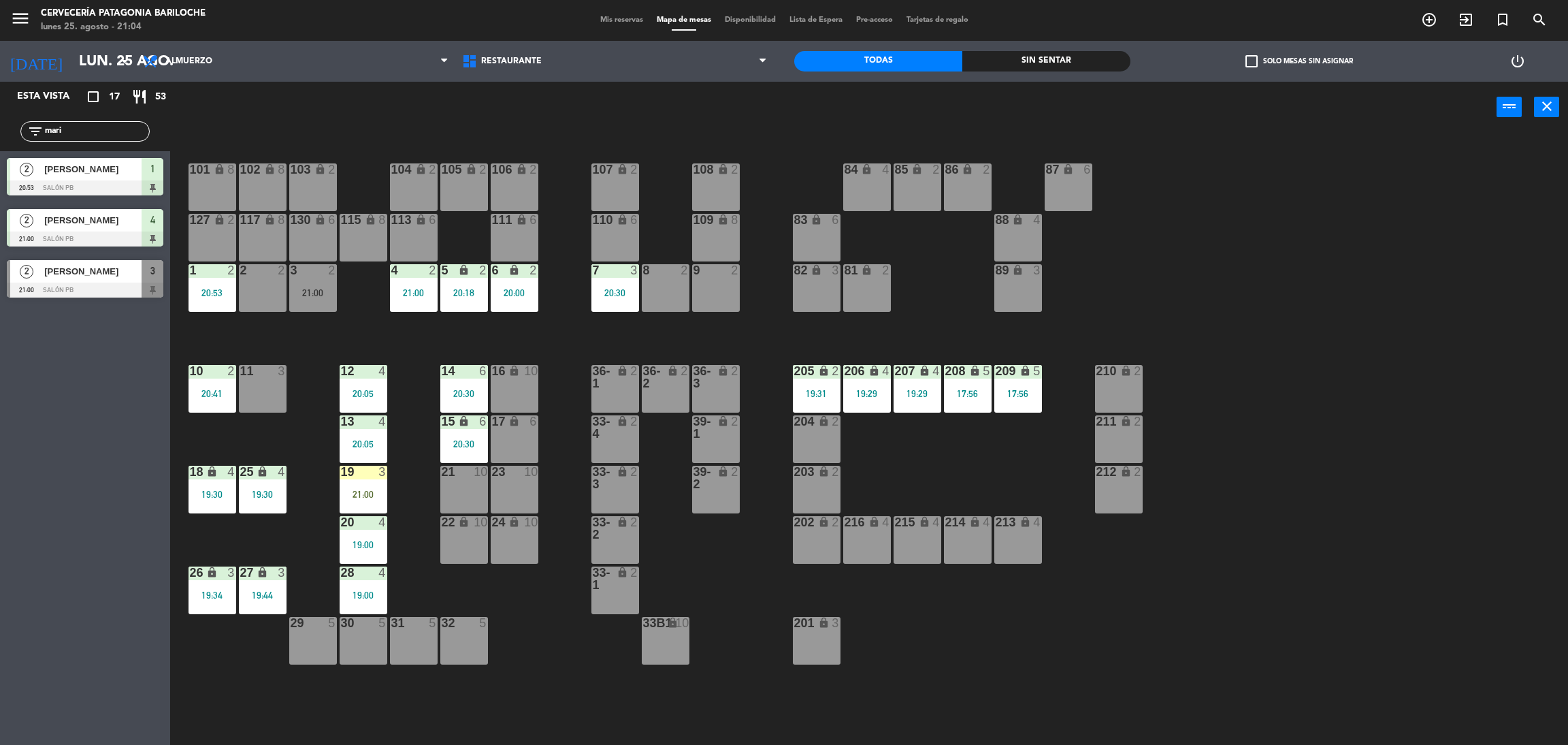
type input "mari"
click at [58, 315] on div "Esta vista crop_square 17 restaurant 53 filter_list mari 2 [PERSON_NAME] 20:53 …" at bounding box center [85, 412] width 170 height 663
click at [110, 272] on span "[PERSON_NAME]" at bounding box center [93, 271] width 97 height 14
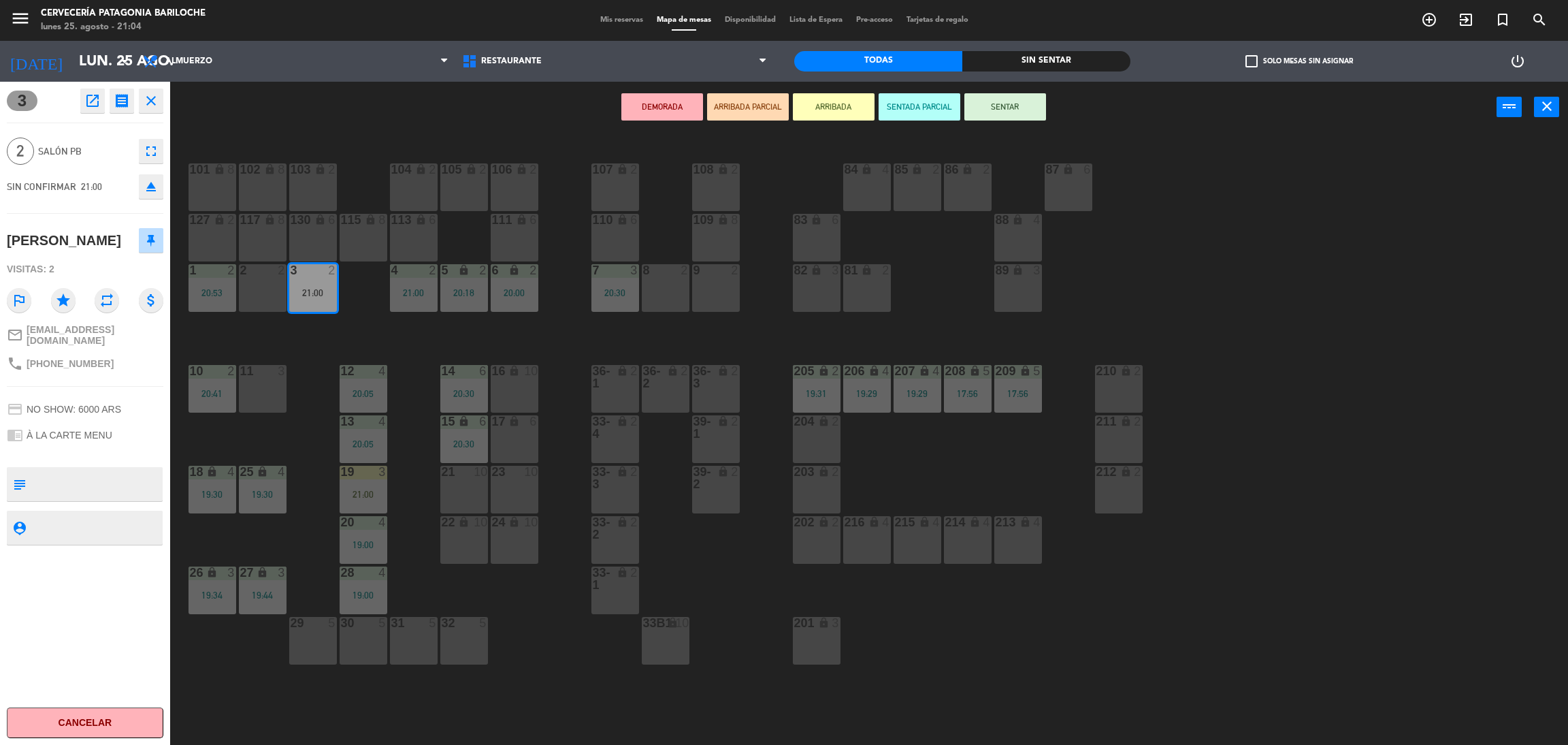
click at [811, 106] on button "ARRIBADA" at bounding box center [834, 107] width 81 height 27
